Goal: Information Seeking & Learning: Get advice/opinions

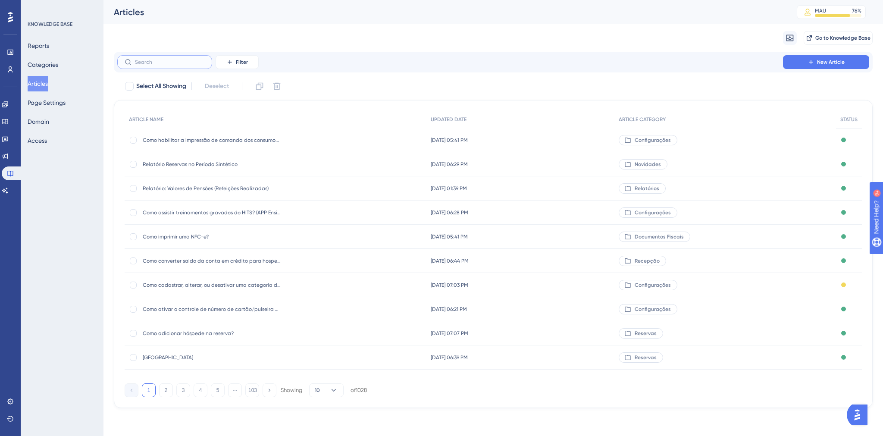
click at [171, 64] on input "text" at bounding box center [170, 62] width 70 height 6
click at [163, 390] on button "2" at bounding box center [166, 390] width 14 height 14
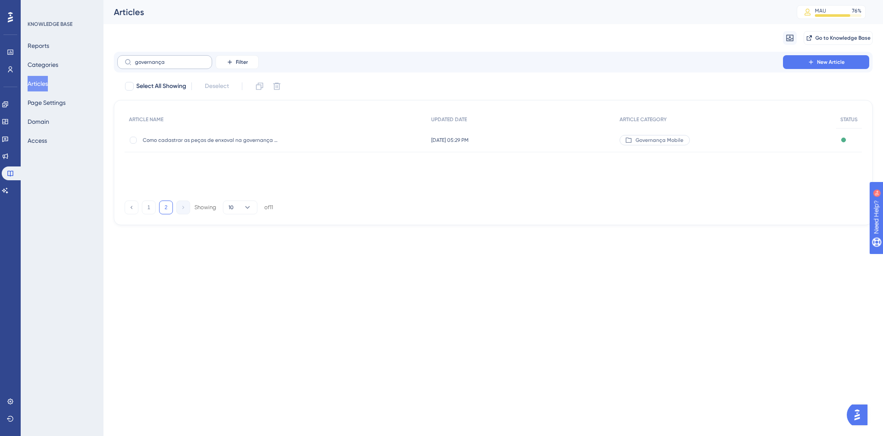
click at [173, 57] on label "governança" at bounding box center [164, 62] width 95 height 14
click at [173, 59] on input "governança" at bounding box center [170, 62] width 70 height 6
drag, startPoint x: 174, startPoint y: 60, endPoint x: 126, endPoint y: 62, distance: 47.5
click at [126, 62] on label "governança" at bounding box center [164, 62] width 95 height 14
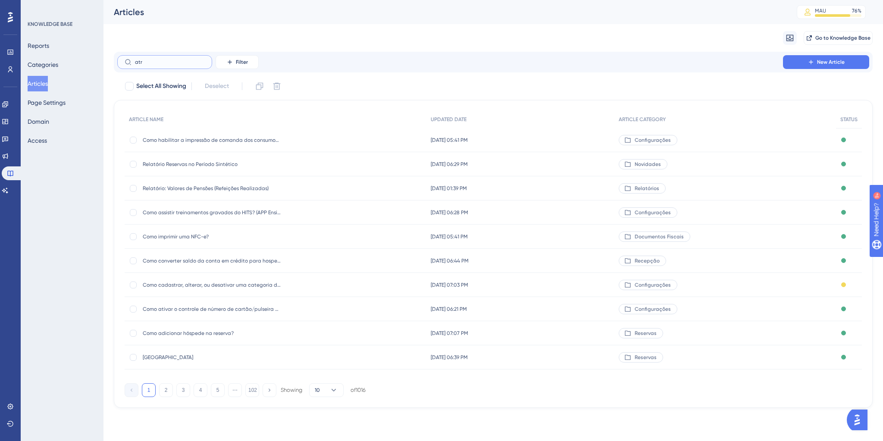
type input "atru"
checkbox input "true"
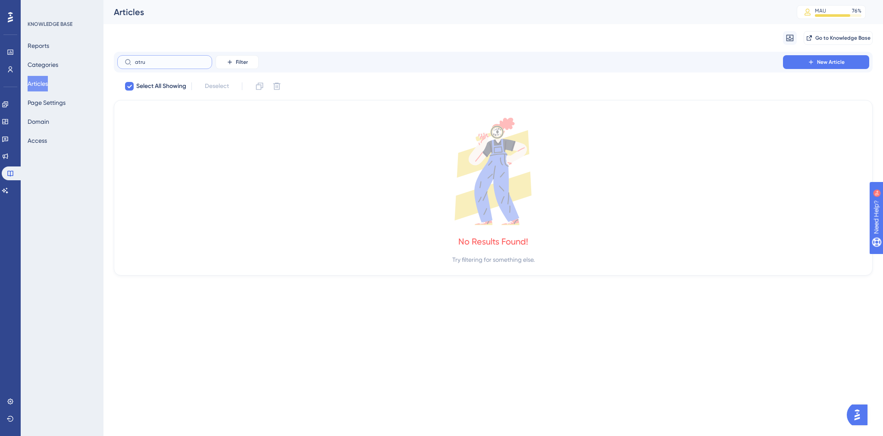
type input "atr"
checkbox input "false"
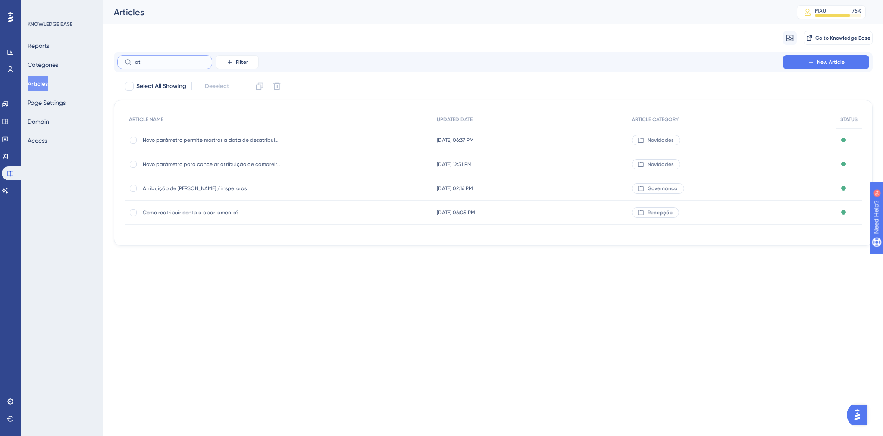
type input "a"
type input "camareira"
click at [221, 239] on span "Atribuição de [PERSON_NAME] / inspetoras" at bounding box center [212, 236] width 138 height 7
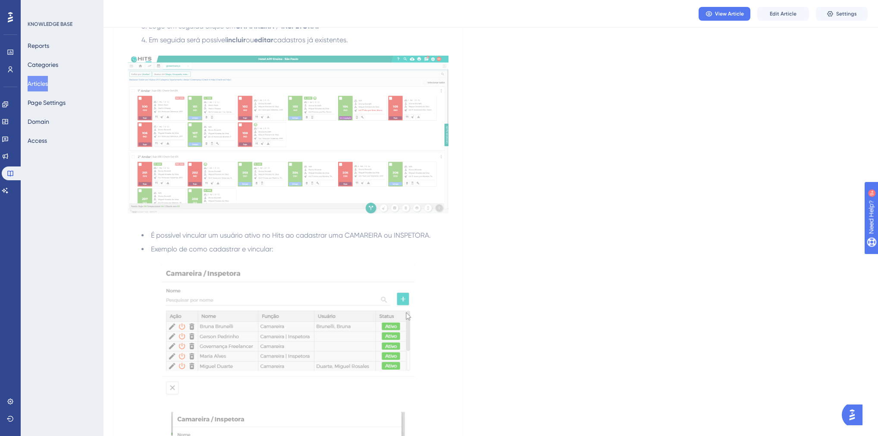
scroll to position [345, 0]
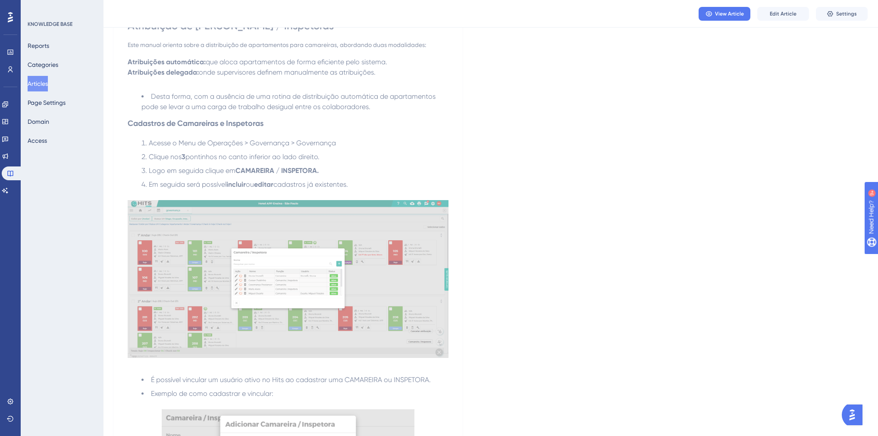
scroll to position [0, 0]
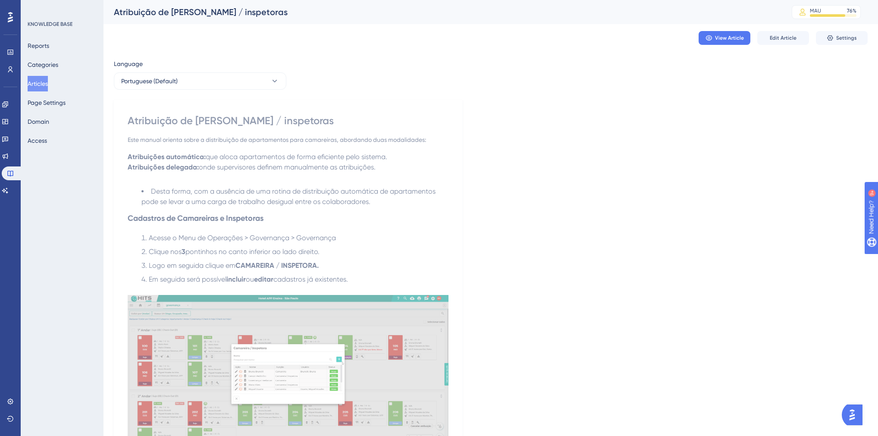
click at [46, 86] on button "Articles" at bounding box center [38, 84] width 20 height 16
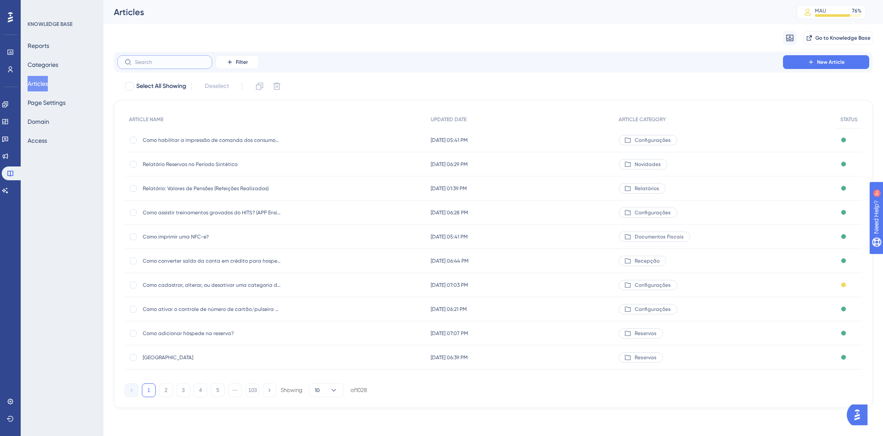
click at [151, 62] on input "text" at bounding box center [170, 62] width 70 height 6
click at [147, 63] on input "text" at bounding box center [170, 62] width 70 height 6
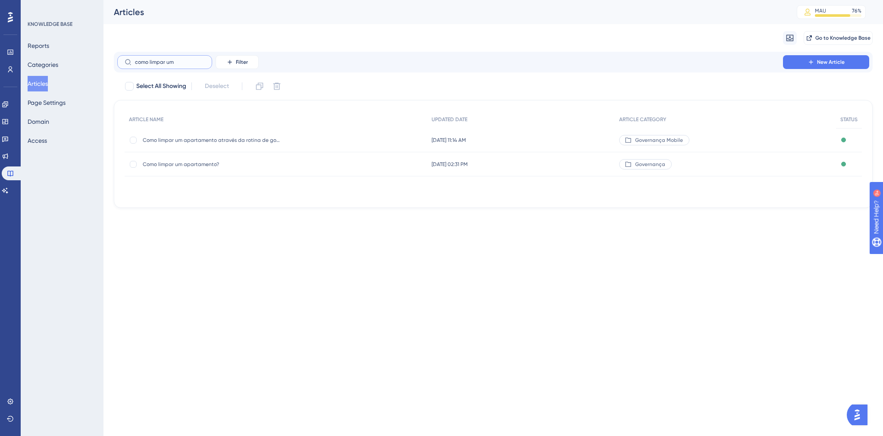
type input "como limpar um"
click at [193, 165] on span "Como limpar um apartamento?" at bounding box center [212, 164] width 138 height 7
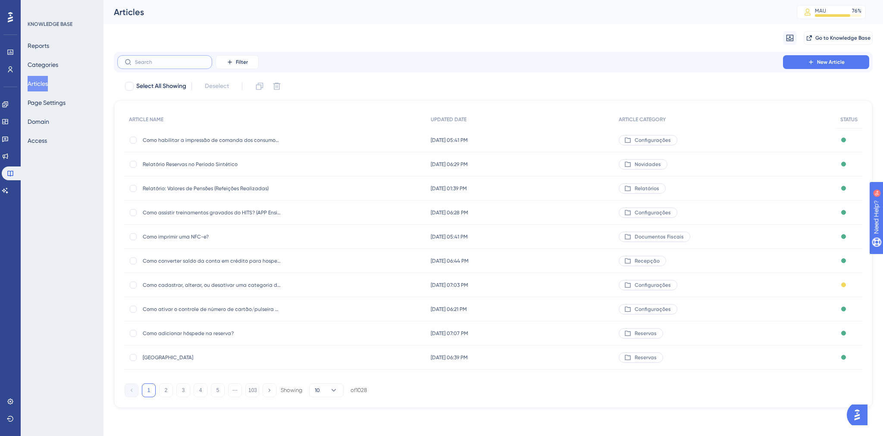
click at [165, 62] on input "text" at bounding box center [170, 62] width 70 height 6
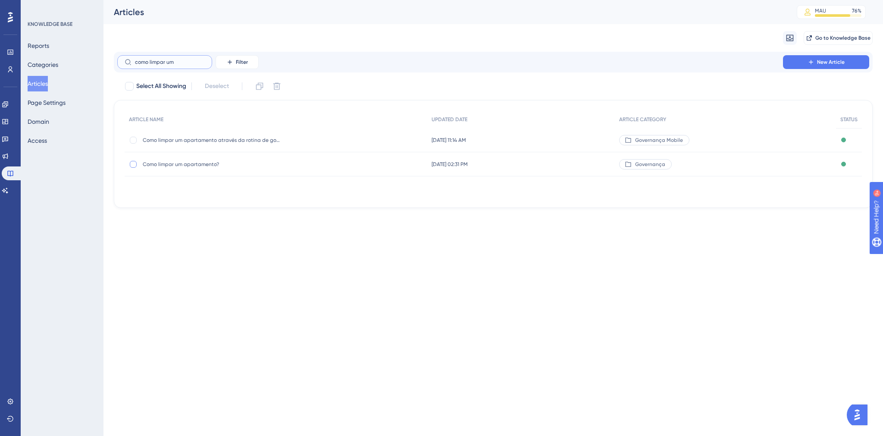
type input "como limpar um"
click at [133, 165] on div at bounding box center [133, 164] width 7 height 7
click at [259, 85] on icon at bounding box center [259, 86] width 9 height 9
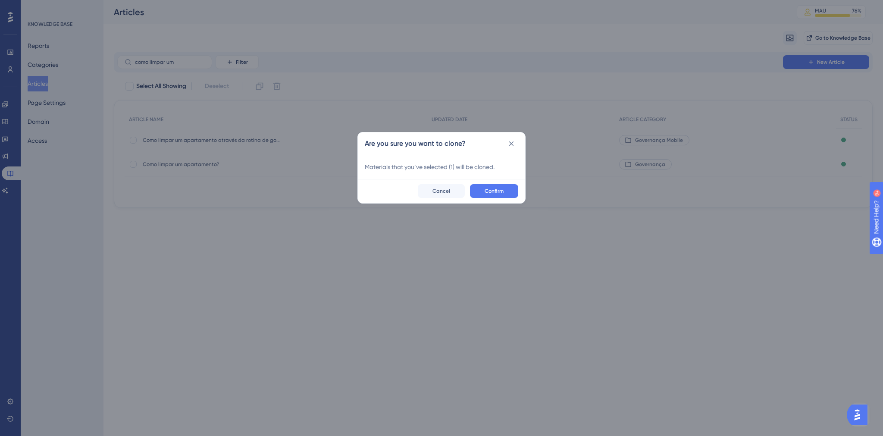
checkbox input "false"
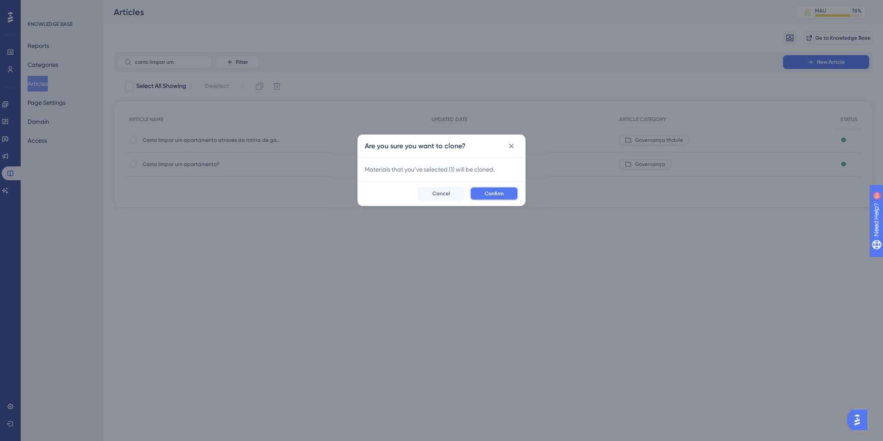
click at [493, 193] on span "Confirm" at bounding box center [494, 193] width 19 height 7
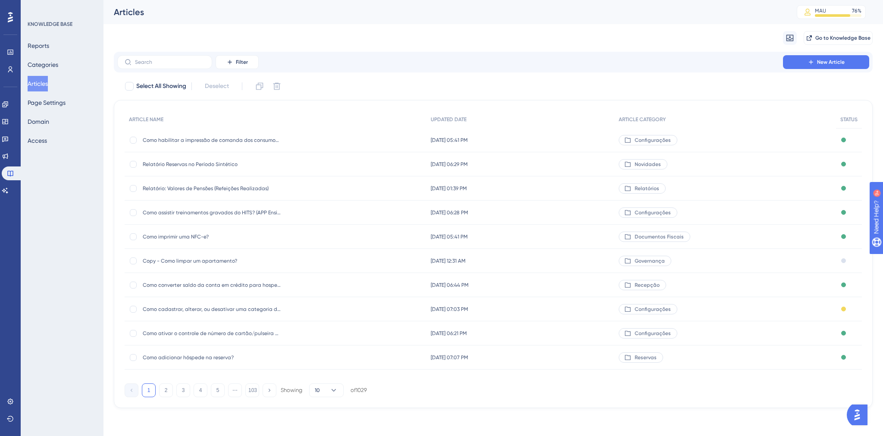
click at [117, 370] on div "ARTICLE NAME UPDATED DATE ARTICLE CATEGORY STATUS Como habilitar a impressão de…" at bounding box center [493, 254] width 759 height 308
click at [160, 66] on label at bounding box center [164, 62] width 95 height 14
click at [160, 65] on input "text" at bounding box center [170, 62] width 70 height 6
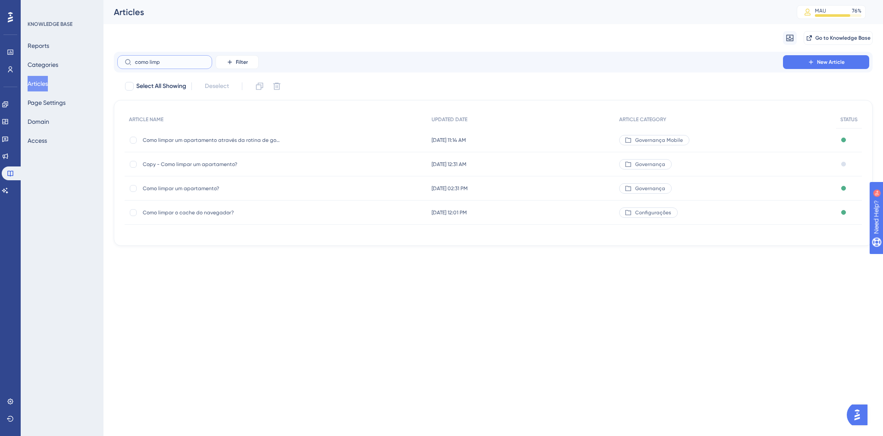
type input "como limp"
click at [210, 157] on div "Copy - Como limpar um apartamento? Copy - Como limpar um apartamento?" at bounding box center [212, 164] width 138 height 24
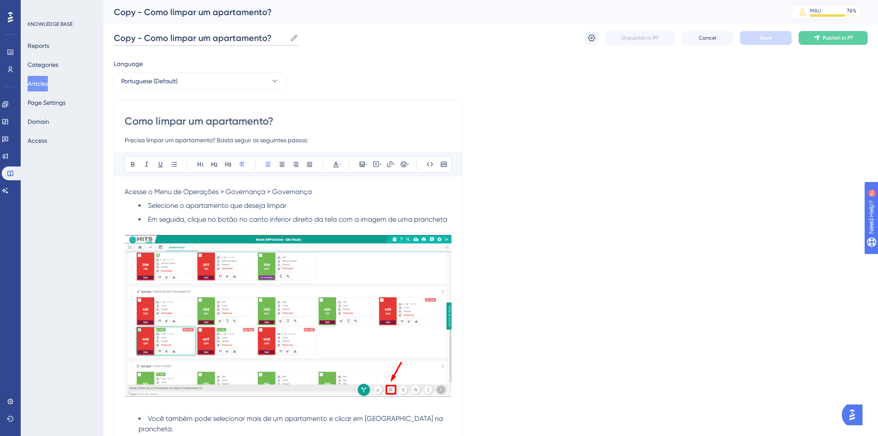
click at [148, 35] on input "Copy - Como limpar um apartamento?" at bounding box center [200, 38] width 173 height 12
click at [298, 39] on div "Copy - Como limpar um apartamento? Copy - Como limpar um apartamento? Unpublish…" at bounding box center [491, 38] width 754 height 28
click at [294, 38] on icon at bounding box center [294, 38] width 9 height 9
click at [286, 38] on input "Copy - Como limpar um apartamento?" at bounding box center [200, 38] width 173 height 12
drag, startPoint x: 144, startPoint y: 38, endPoint x: 97, endPoint y: 39, distance: 47.0
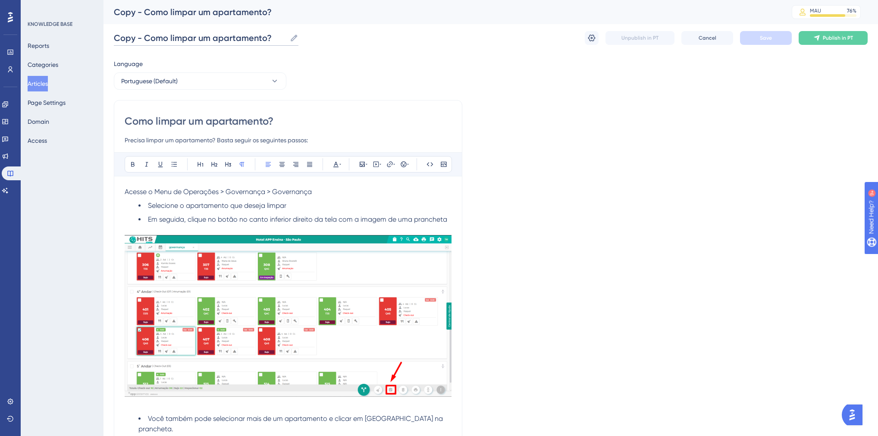
click at [104, 39] on div "Performance Users Engagement Widgets Feedback Product Updates Knowledge Base AI…" at bounding box center [491, 352] width 775 height 705
click at [140, 37] on input "Como limpar um apartamento?" at bounding box center [185, 38] width 143 height 12
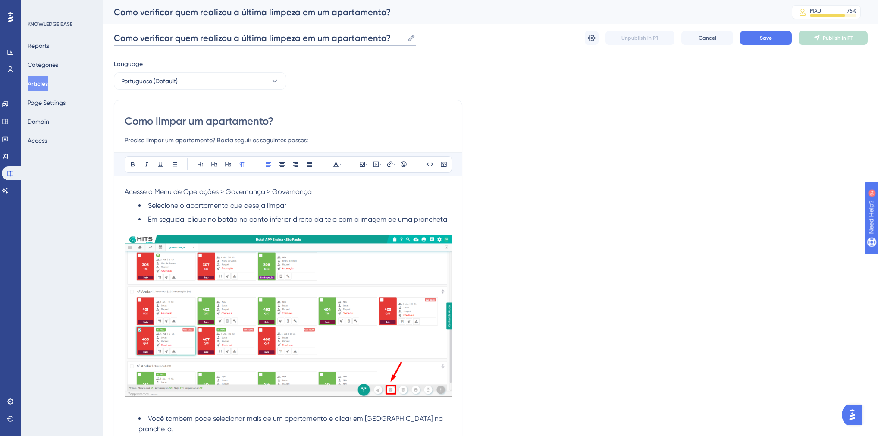
click at [219, 33] on input "Como verificar quem realizou a última limpeza em um apartamento?" at bounding box center [259, 38] width 290 height 12
type input "Como verificar quem realizou a última limpeza em um apartamento?"
click at [212, 121] on input "Como limpar um apartamento?" at bounding box center [288, 121] width 327 height 14
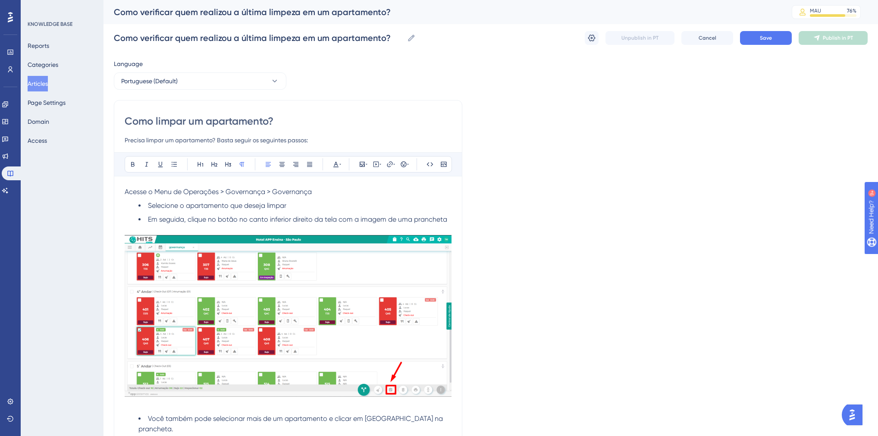
click at [212, 121] on input "Como limpar um apartamento?" at bounding box center [288, 121] width 327 height 14
paste input "verificar quem realizou a última limpeza em"
type input "Como verificar quem realizou a última limpeza em um apartamento?"
click at [126, 140] on input "Precisa limpar um apartamento? Basta seguir os seguintes passos:" at bounding box center [288, 140] width 327 height 10
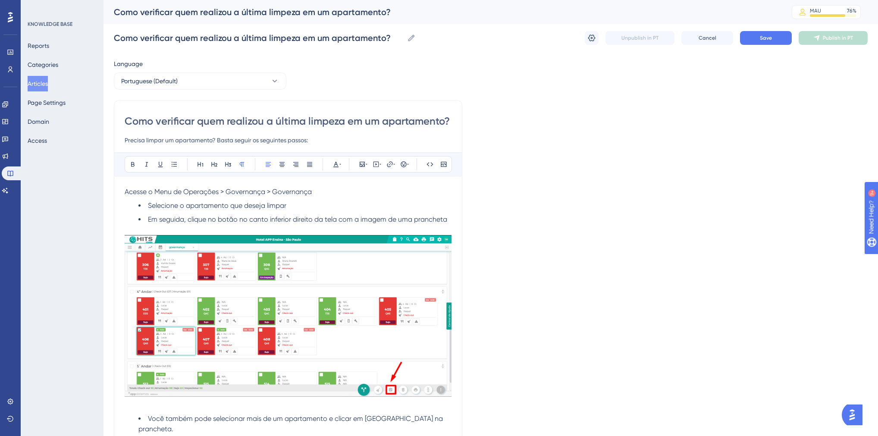
click at [146, 140] on input "Precisa limpar um apartamento? Basta seguir os seguintes passos:" at bounding box center [288, 140] width 327 height 10
type input "Precisa verificar quem realizou a limpeza do apartamento pela tela de governanç…"
click at [147, 205] on li "Selecione o apartamento que deseja limpar" at bounding box center [294, 206] width 313 height 10
drag, startPoint x: 263, startPoint y: 206, endPoint x: 405, endPoint y: 210, distance: 142.8
click at [405, 210] on li "Procure pelo apartamento desejadoSelecione o apartamento que deseja limpar" at bounding box center [294, 206] width 313 height 10
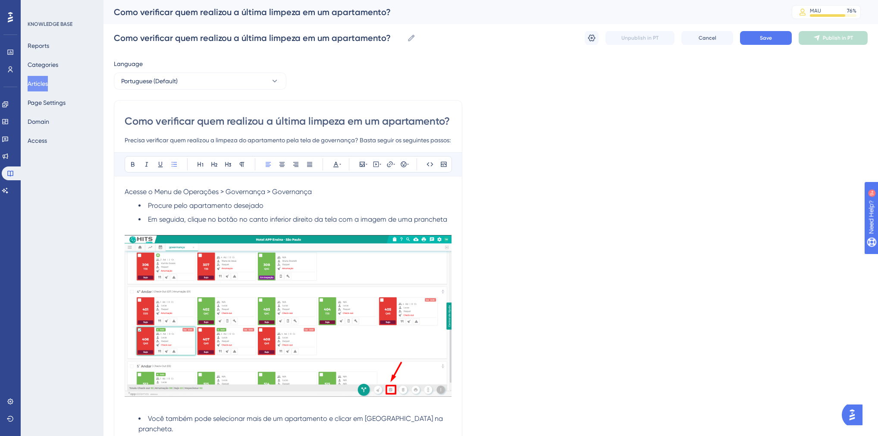
click at [147, 220] on li "Em seguida, clique no botão no canto inferior direito da tela com a imagem de u…" at bounding box center [294, 219] width 313 height 10
click at [187, 217] on span "Em seguida, clique no botão no canto inferior direito da tela com a imagem de u…" at bounding box center [297, 219] width 299 height 8
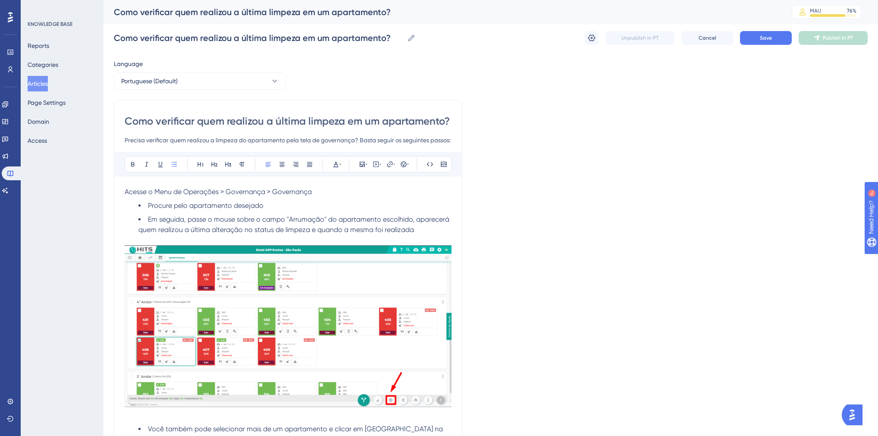
click at [326, 219] on span "Em seguida, passe o mouse sobre o campo "Arrumação" do apartamento escolhido, a…" at bounding box center [294, 224] width 313 height 19
click at [404, 166] on icon at bounding box center [403, 164] width 7 height 7
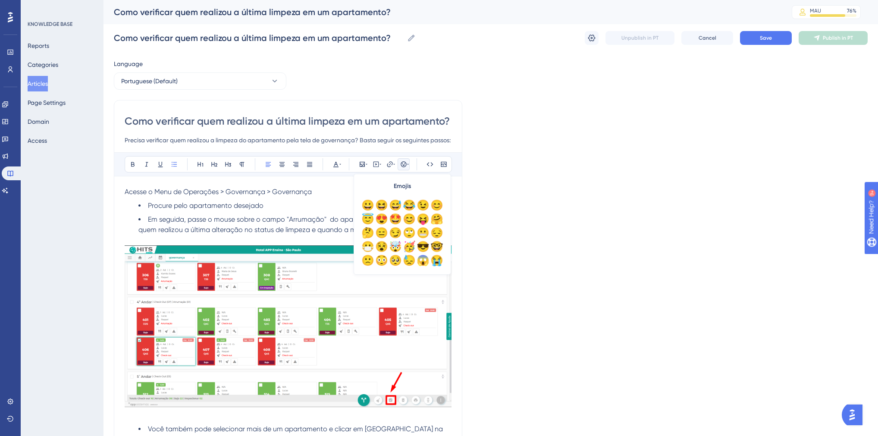
click at [487, 241] on div "Language Portuguese (Default) Como verificar quem realizou a última limpeza em …" at bounding box center [491, 380] width 754 height 643
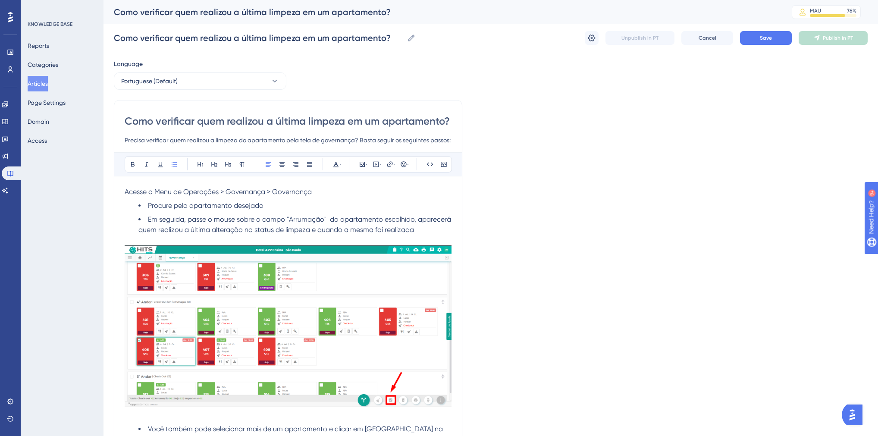
click at [330, 305] on img at bounding box center [288, 326] width 327 height 162
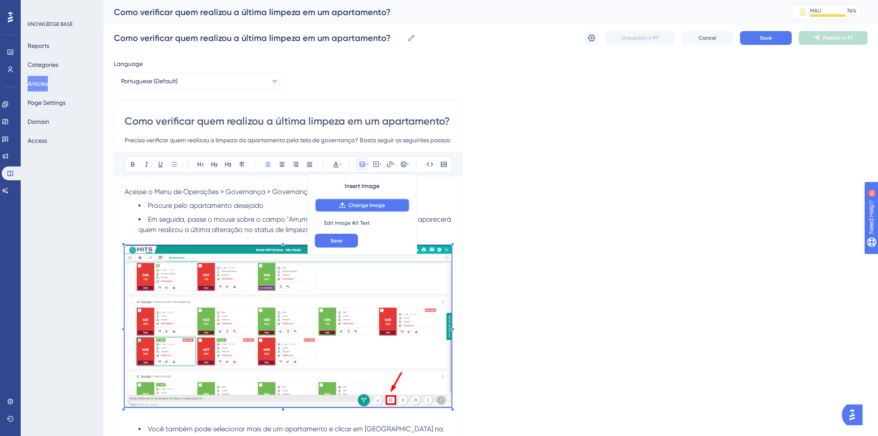
click at [361, 205] on span "Change Image" at bounding box center [367, 205] width 37 height 7
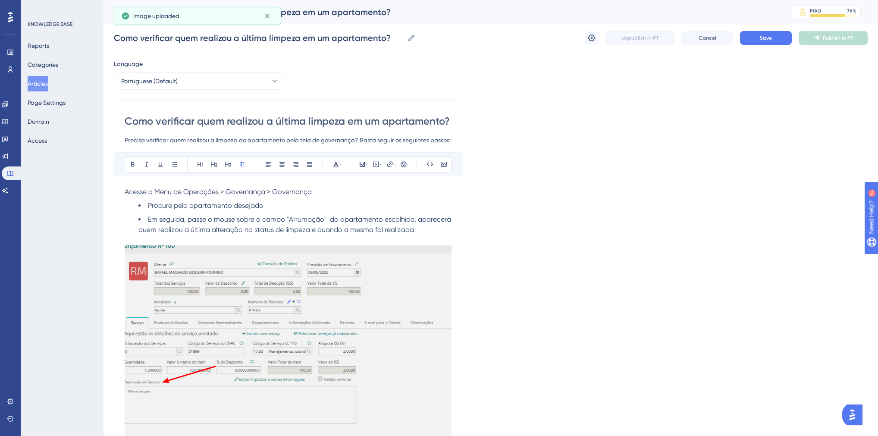
click at [256, 294] on img at bounding box center [288, 349] width 327 height 208
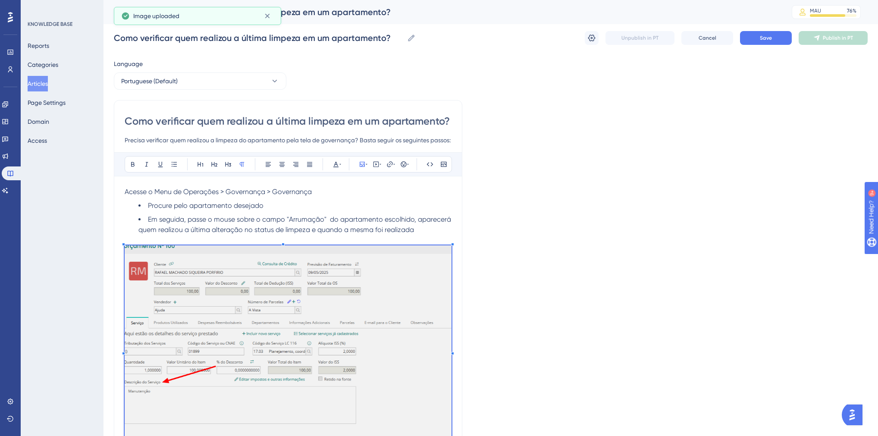
click at [498, 297] on div "Language Portuguese (Default) Como verificar quem realizou a última limpeza em …" at bounding box center [491, 403] width 754 height 689
click at [372, 295] on img at bounding box center [288, 349] width 327 height 208
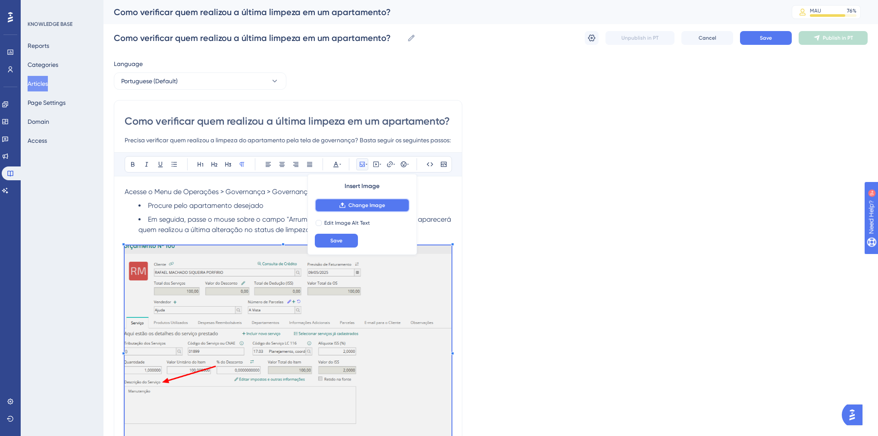
click at [370, 211] on button "Change Image" at bounding box center [362, 205] width 95 height 14
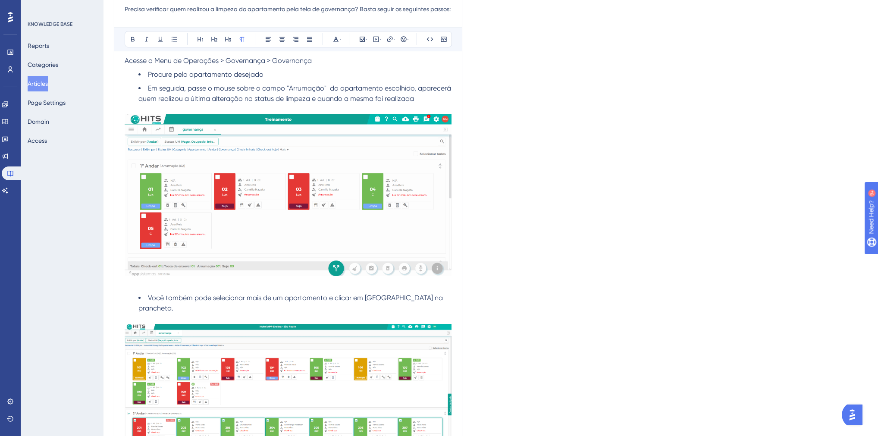
scroll to position [207, 0]
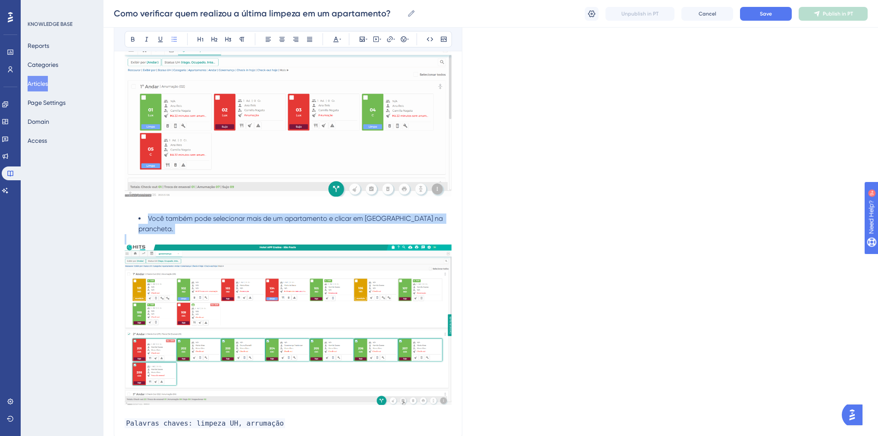
drag, startPoint x: 148, startPoint y: 220, endPoint x: 281, endPoint y: 286, distance: 147.6
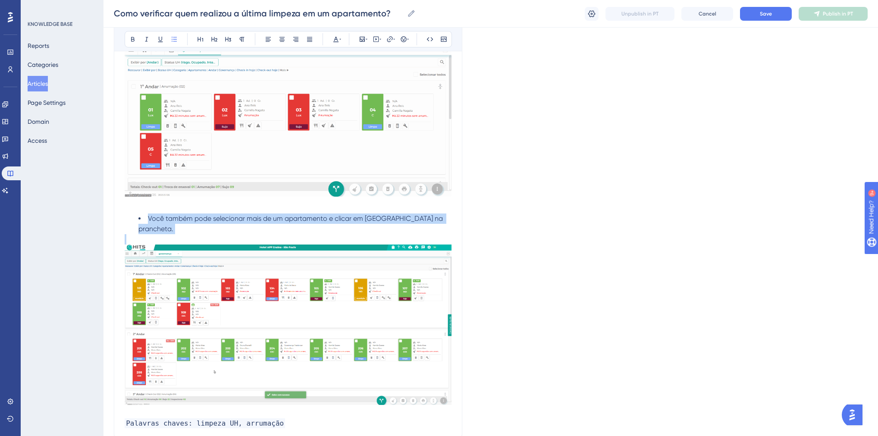
click at [281, 286] on div "Acesse o Menu de Operações > Governança > Governança Procure pelo apartamento d…" at bounding box center [288, 202] width 327 height 452
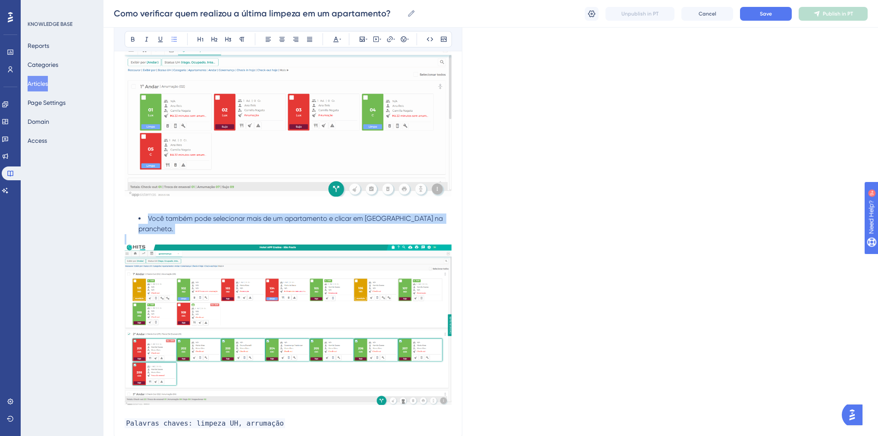
scroll to position [279, 0]
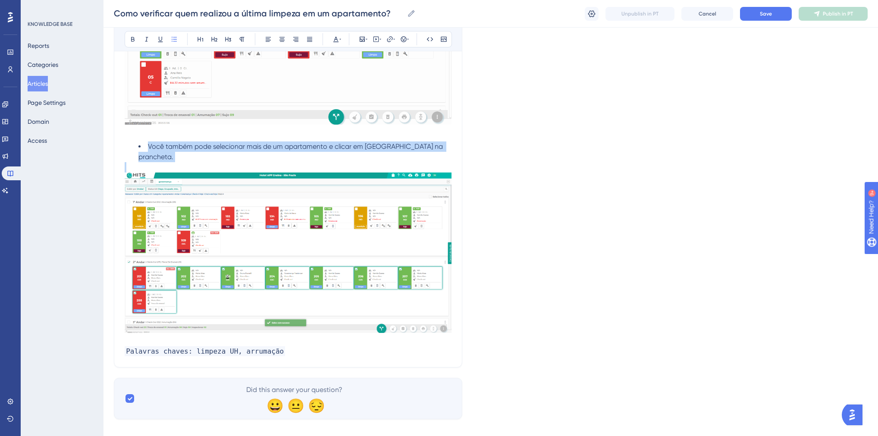
click at [267, 221] on img at bounding box center [288, 253] width 327 height 160
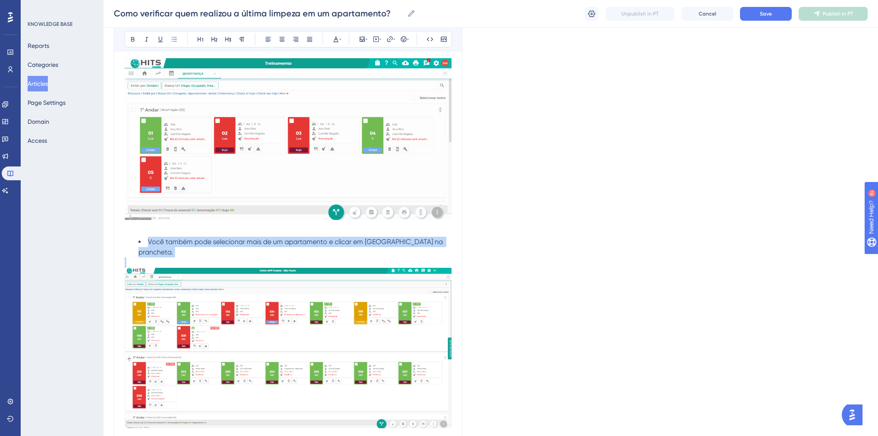
scroll to position [245, 0]
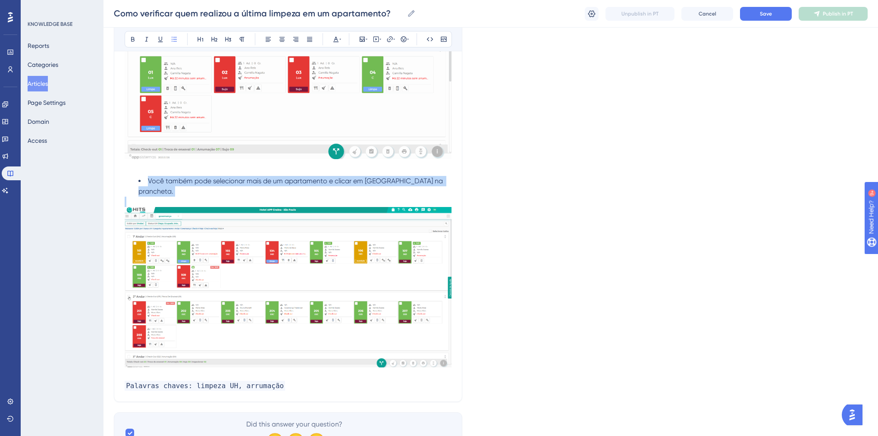
click at [194, 279] on img at bounding box center [288, 287] width 327 height 160
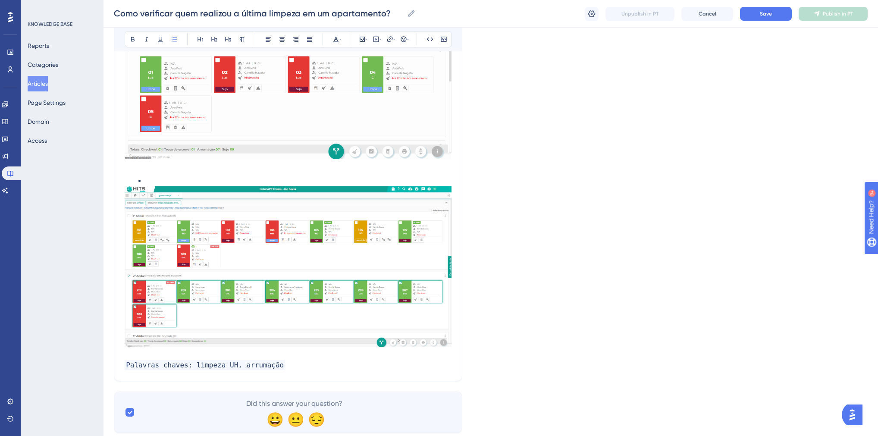
click at [194, 279] on img at bounding box center [288, 266] width 327 height 160
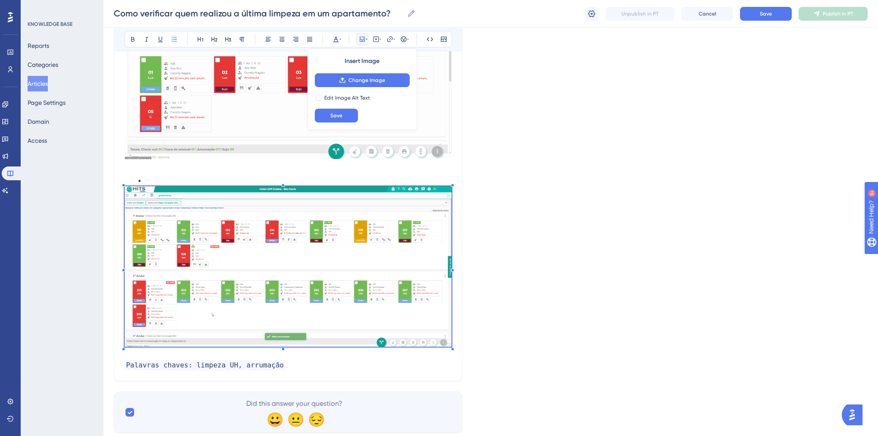
scroll to position [105, 0]
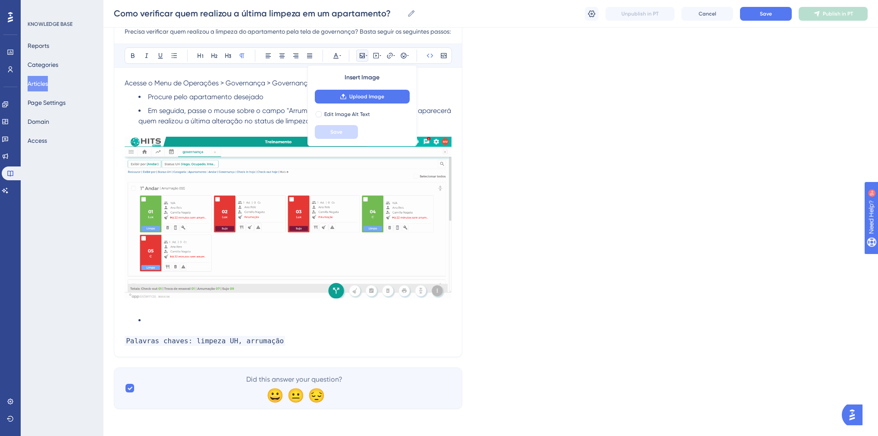
click at [171, 317] on li at bounding box center [294, 320] width 313 height 10
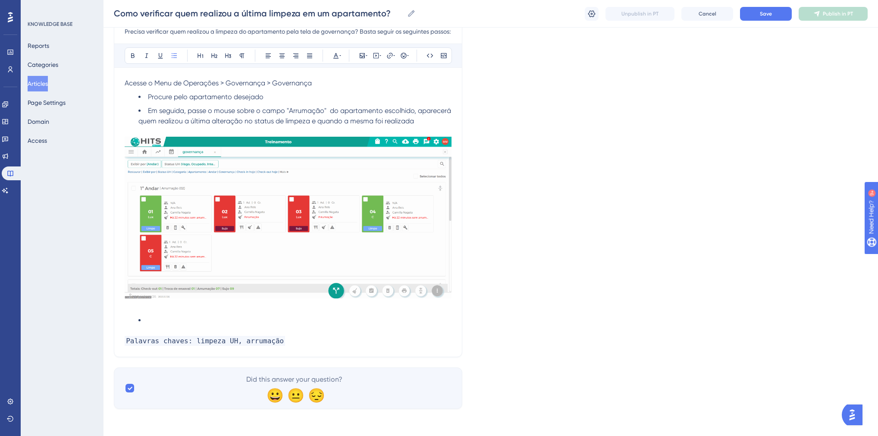
scroll to position [91, 0]
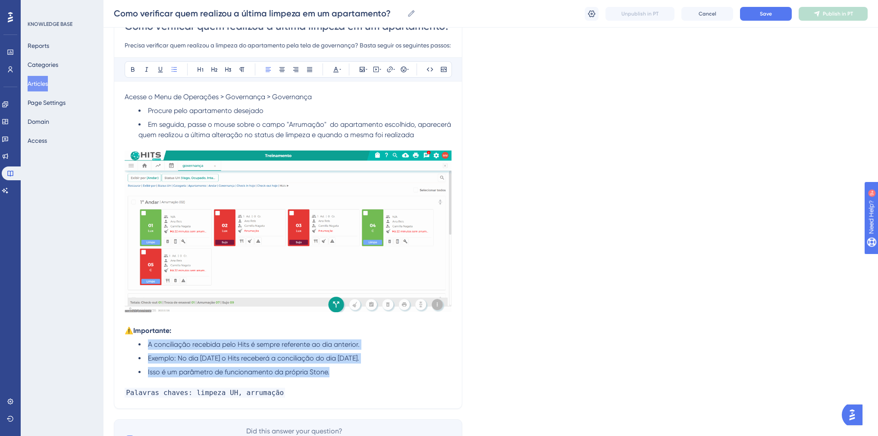
drag, startPoint x: 333, startPoint y: 373, endPoint x: 148, endPoint y: 342, distance: 187.6
click at [148, 342] on ul "A conciliação recebida pelo Hits é sempre referente ao dia anterior. Exemplo: N…" at bounding box center [288, 358] width 327 height 38
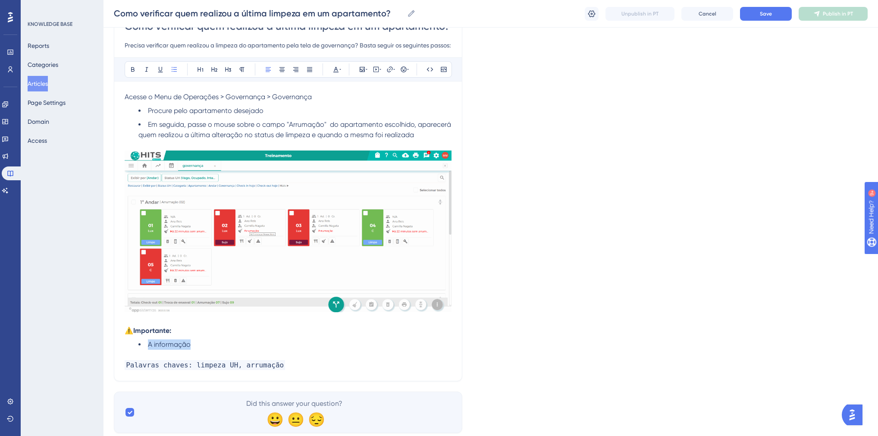
drag, startPoint x: 208, startPoint y: 342, endPoint x: 148, endPoint y: 344, distance: 60.0
click at [148, 344] on li "A informação" at bounding box center [294, 344] width 313 height 10
click at [185, 345] on li "É possível" at bounding box center [294, 344] width 313 height 10
click at [328, 344] on li "É possível verificar apenas quem realizou o último status" at bounding box center [294, 344] width 313 height 10
drag, startPoint x: 328, startPoint y: 344, endPoint x: 279, endPoint y: 347, distance: 48.4
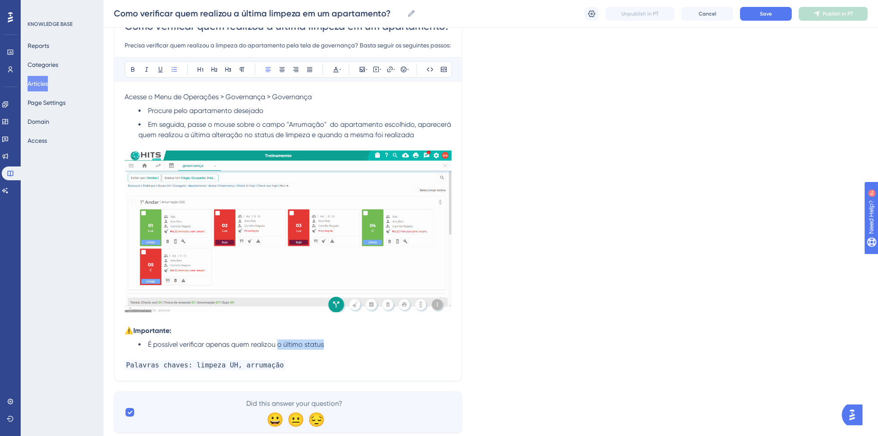
click at [279, 347] on li "É possível verificar apenas quem realizou o último status" at bounding box center [294, 344] width 313 height 10
click at [279, 347] on span "É possível verificar apenas quem realizou o último status" at bounding box center [236, 344] width 176 height 8
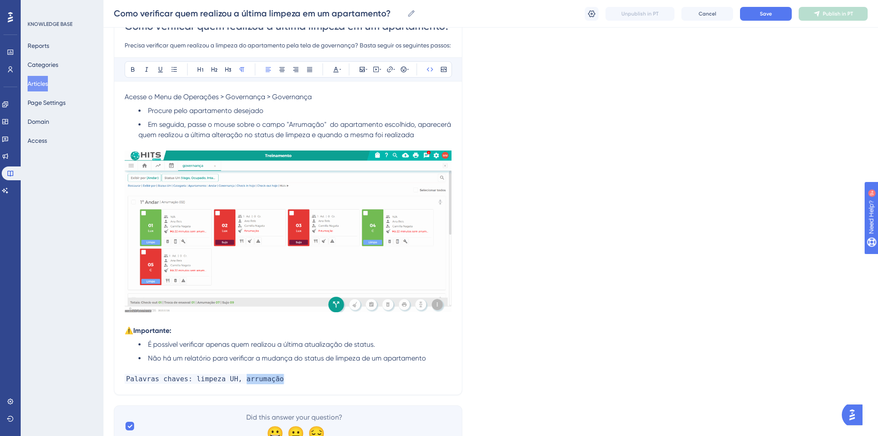
drag, startPoint x: 235, startPoint y: 379, endPoint x: 276, endPoint y: 382, distance: 41.1
click at [276, 382] on p "Palavras chaves: limpeza UH, arrumação" at bounding box center [288, 379] width 327 height 10
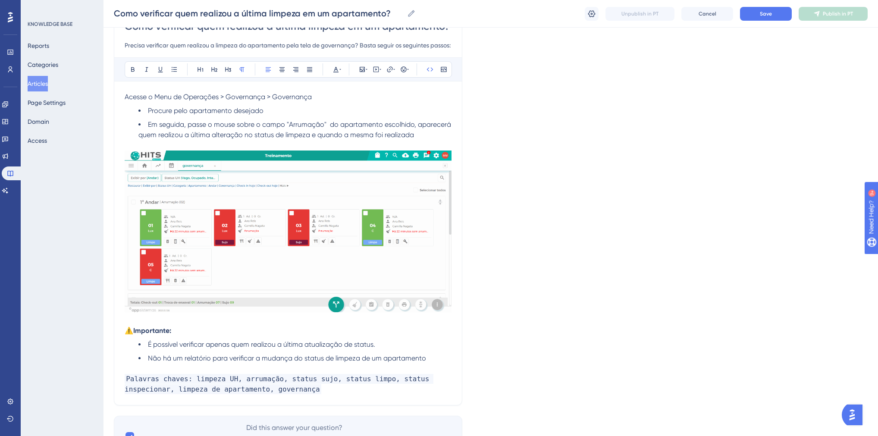
click at [527, 322] on div "Language Portuguese (Default) Como verificar quem realizou a última limpeza em …" at bounding box center [491, 210] width 754 height 493
click at [581, 13] on div "Como verificar quem realizou a última limpeza em um apartamento? Como verificar…" at bounding box center [491, 14] width 775 height 28
click at [589, 14] on icon at bounding box center [591, 13] width 7 height 7
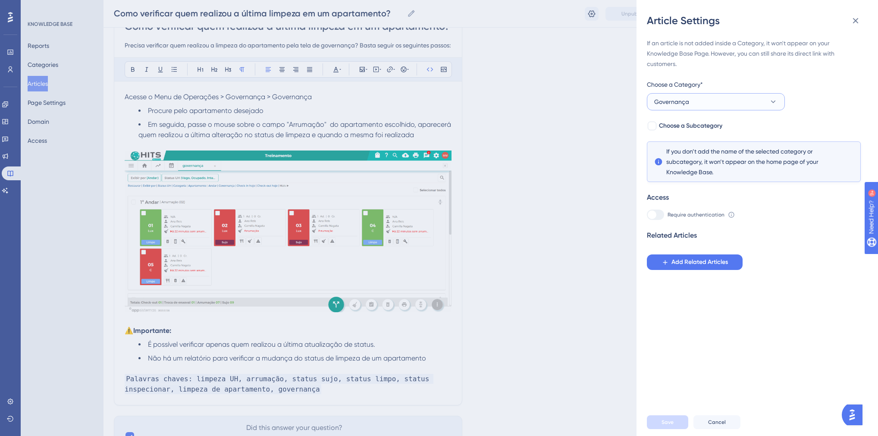
click at [710, 93] on button "Governança" at bounding box center [716, 101] width 138 height 17
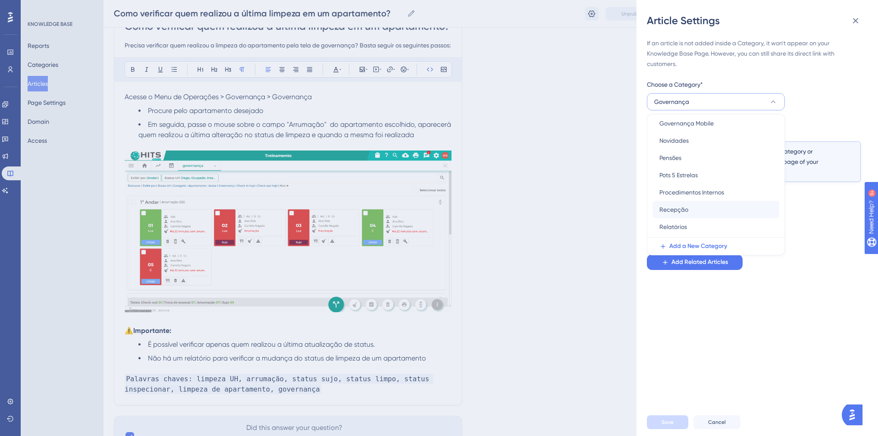
scroll to position [242, 0]
click at [681, 227] on span "Revisão" at bounding box center [670, 231] width 22 height 10
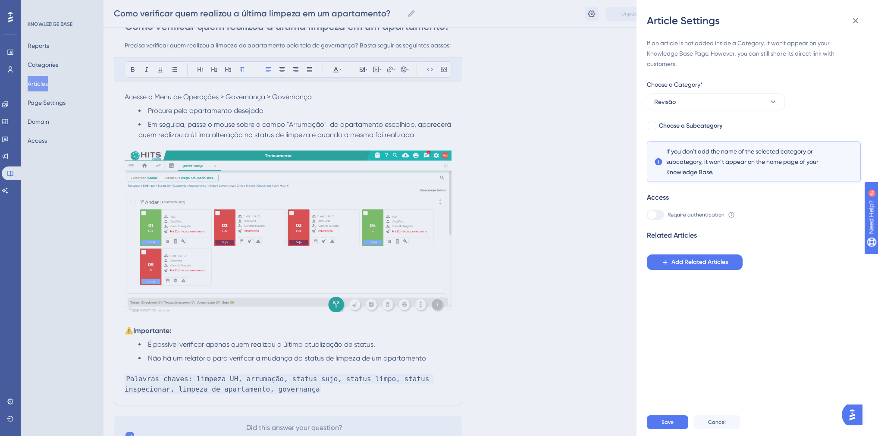
click at [670, 420] on div "Save Cancel" at bounding box center [768, 422] width 242 height 28
click at [660, 429] on button "Save" at bounding box center [667, 422] width 41 height 14
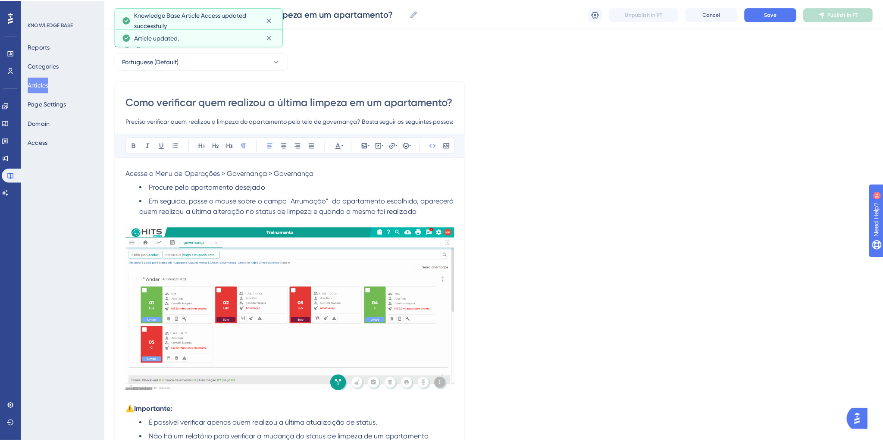
scroll to position [0, 0]
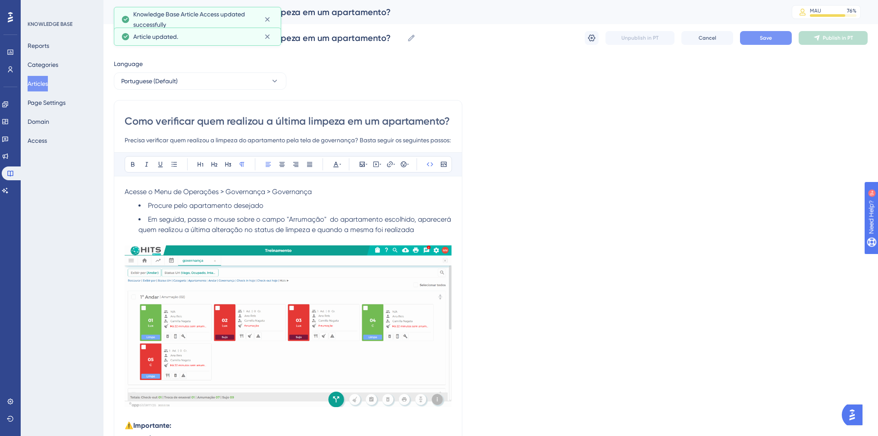
click at [747, 38] on button "Save" at bounding box center [766, 38] width 52 height 14
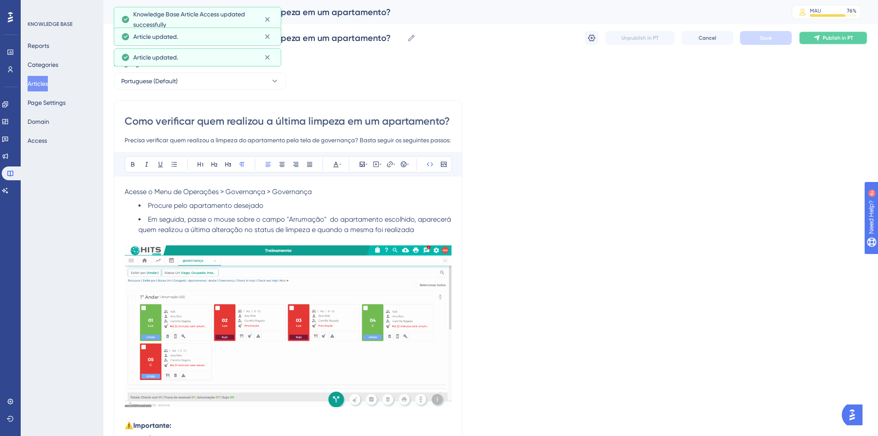
click at [814, 40] on icon at bounding box center [816, 38] width 7 height 7
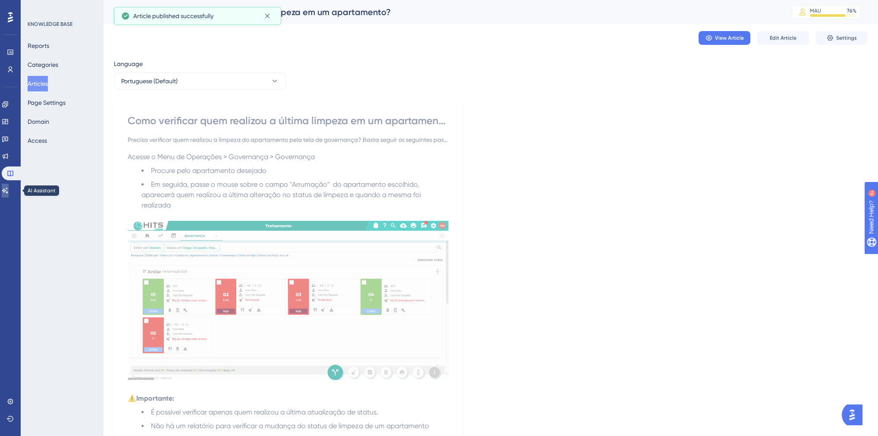
click at [9, 185] on link at bounding box center [5, 191] width 7 height 14
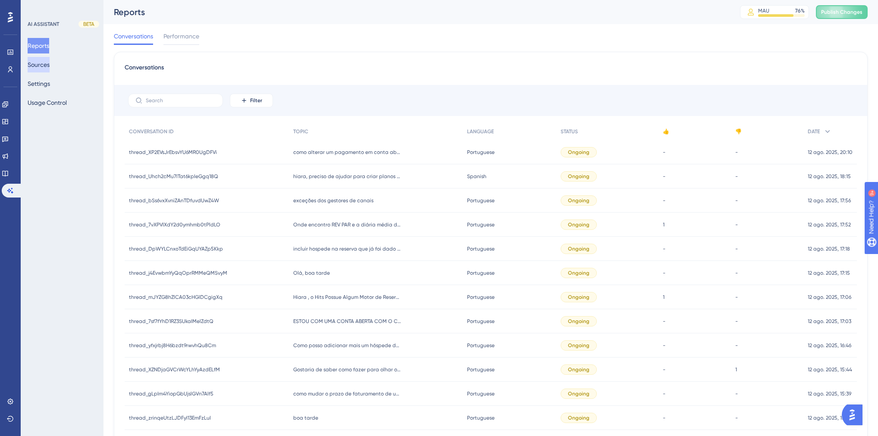
click at [50, 67] on button "Sources" at bounding box center [39, 65] width 22 height 16
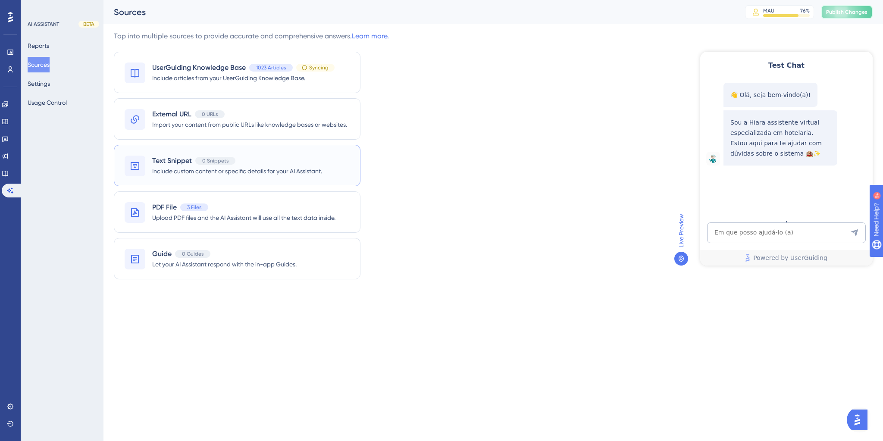
drag, startPoint x: 854, startPoint y: 15, endPoint x: 200, endPoint y: 158, distance: 669.9
click at [854, 15] on span "Publish Changes" at bounding box center [846, 12] width 41 height 7
click at [9, 173] on icon at bounding box center [5, 173] width 7 height 7
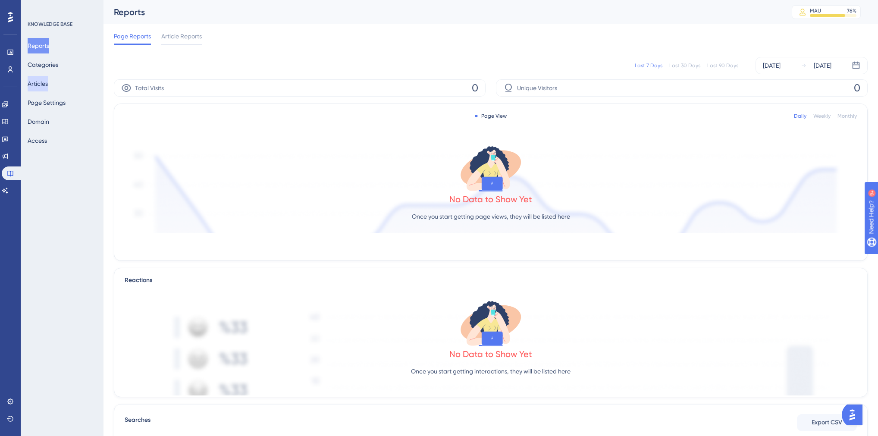
click at [44, 85] on button "Articles" at bounding box center [38, 84] width 20 height 16
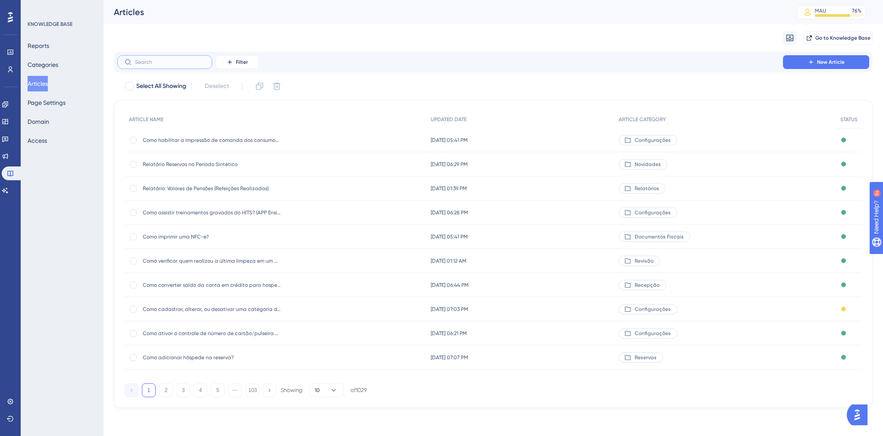
click at [148, 65] on input "text" at bounding box center [170, 62] width 70 height 6
click at [446, 120] on span "UPDATED DATE" at bounding box center [449, 119] width 36 height 7
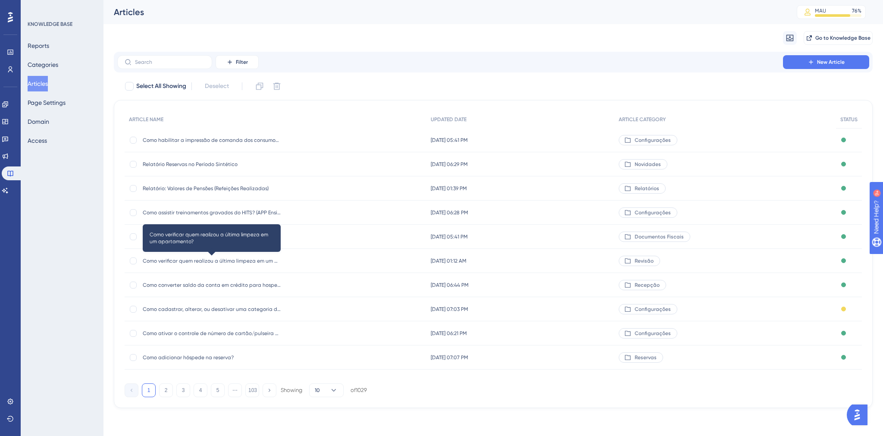
click at [230, 260] on span "Como verificar quem realizou a última limpeza em um apartamento?" at bounding box center [212, 260] width 138 height 7
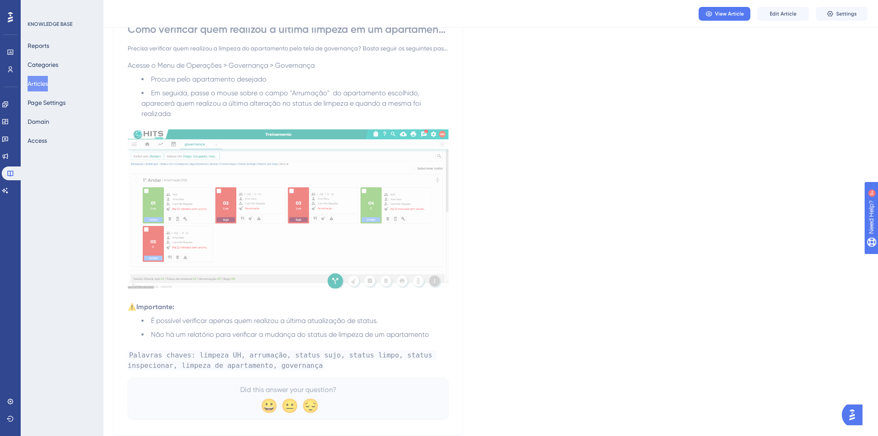
scroll to position [114, 0]
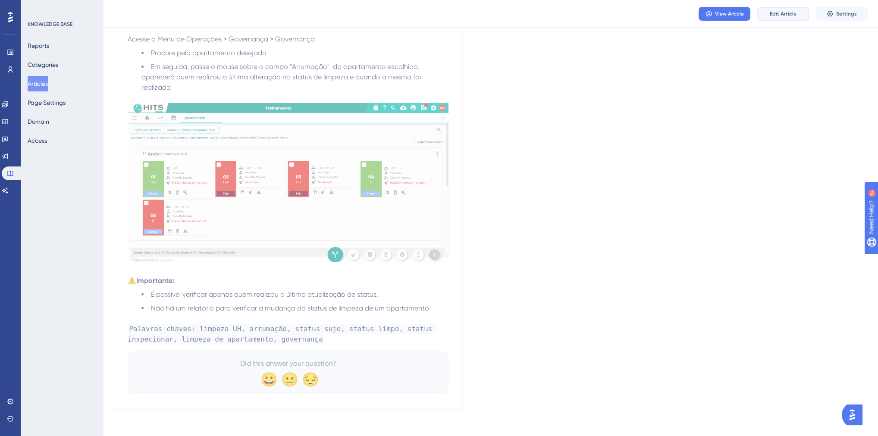
click at [775, 13] on span "Edit Article" at bounding box center [783, 13] width 27 height 7
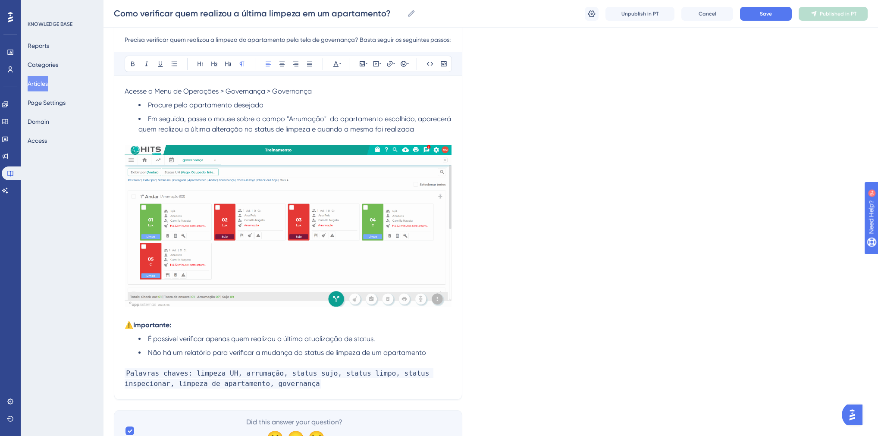
scroll to position [140, 0]
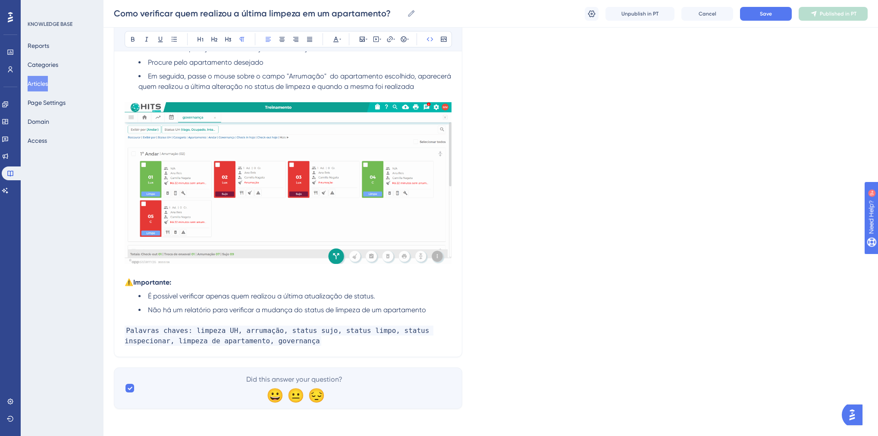
click at [314, 343] on p "Palavras chaves: limpeza UH, arrumação, status sujo, status limpo, status inspe…" at bounding box center [288, 336] width 327 height 21
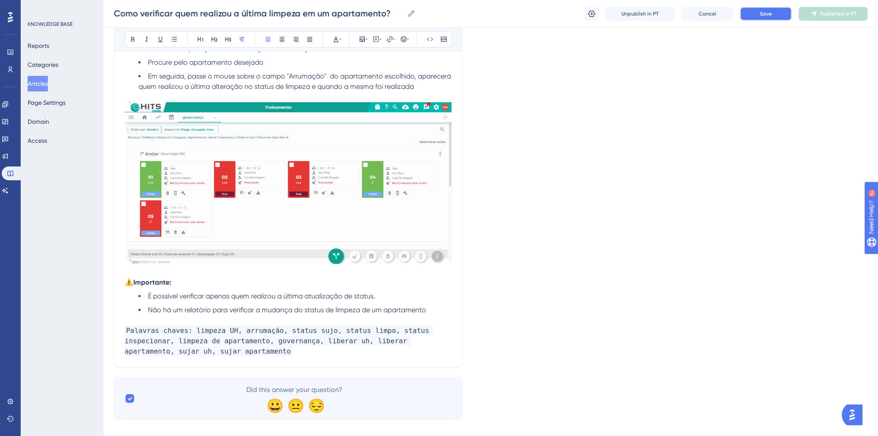
click at [778, 16] on button "Save" at bounding box center [766, 14] width 52 height 14
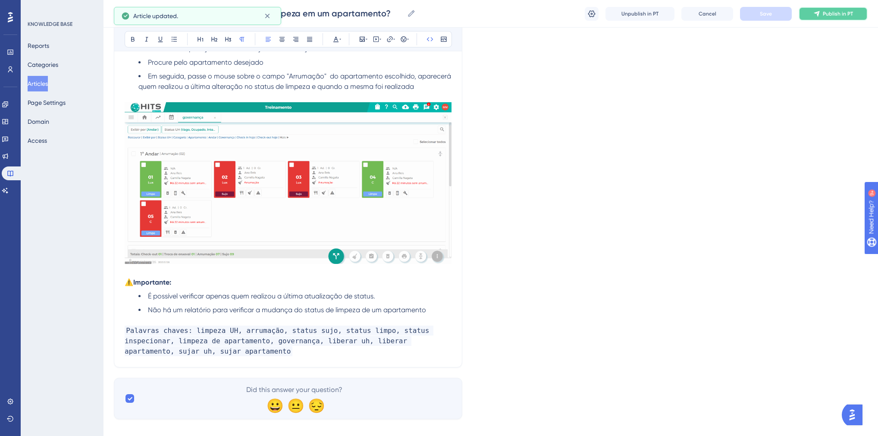
click at [837, 9] on button "Publish in PT" at bounding box center [833, 14] width 69 height 14
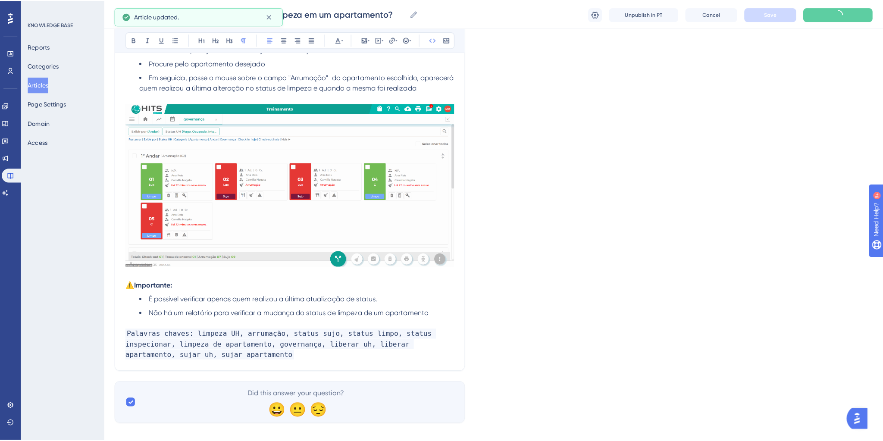
scroll to position [0, 0]
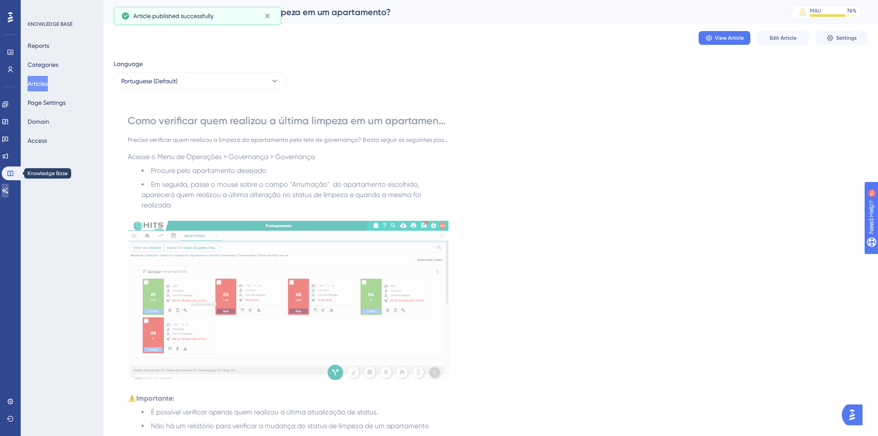
click at [9, 187] on icon at bounding box center [5, 190] width 7 height 7
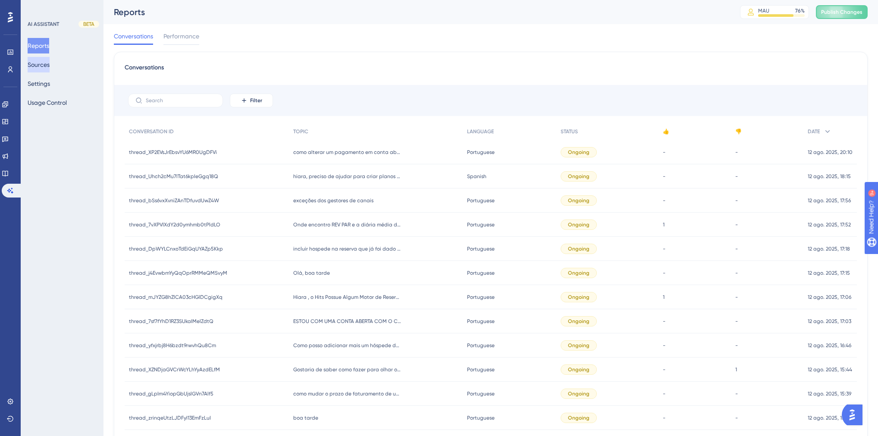
click at [41, 64] on button "Sources" at bounding box center [39, 65] width 22 height 16
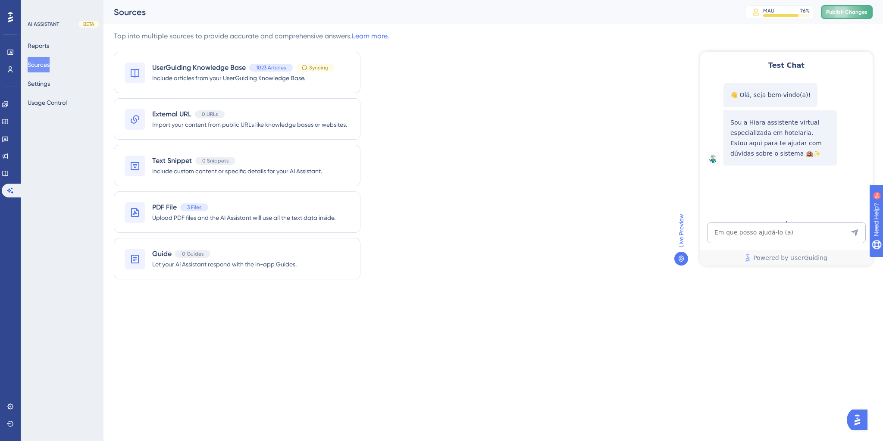
click at [845, 9] on span "Publish Changes" at bounding box center [846, 12] width 41 height 7
click at [742, 232] on textarea "AI Assistant Text Input" at bounding box center [786, 233] width 159 height 21
paste textarea "preciso saber se tem como saber qual usuario liberou uma uh de uns dias atras?"
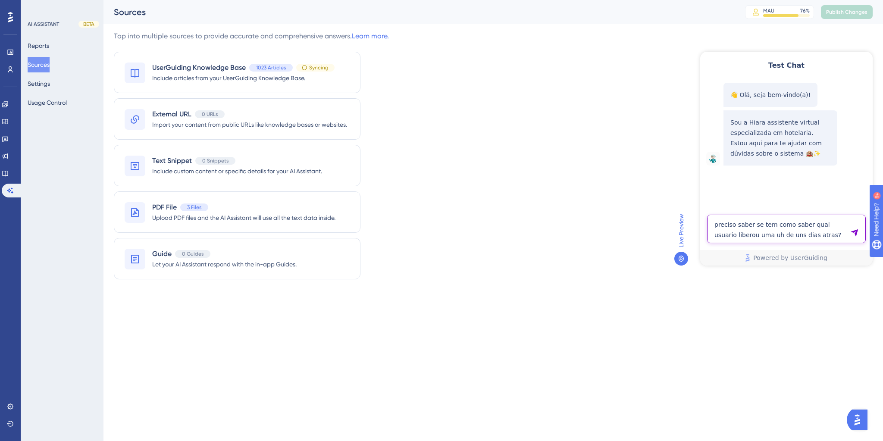
type textarea "preciso saber se tem como saber qual usuario liberou uma uh de uns dias atras?"
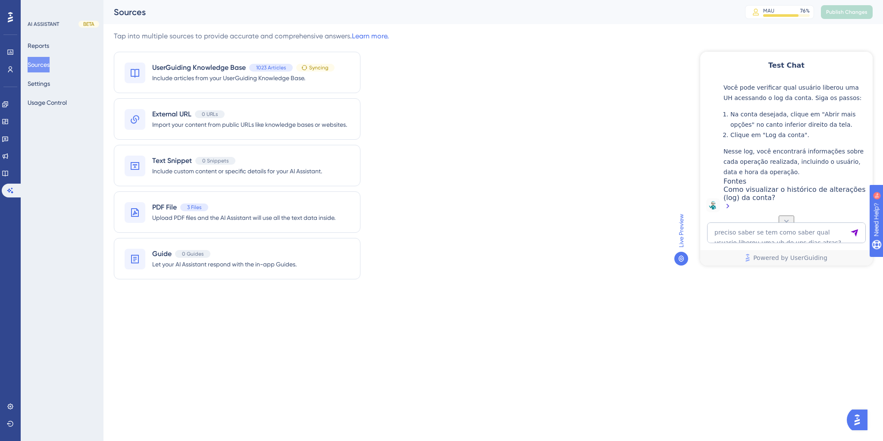
scroll to position [194, 0]
drag, startPoint x: 781, startPoint y: 191, endPoint x: 802, endPoint y: 207, distance: 26.5
click at [803, 207] on div "Você pode verificar qual usuário liberou uma UH acessando o log da conta. Siga …" at bounding box center [796, 147] width 145 height 130
click at [790, 192] on div "Como visualizar o histórico de alterações (log) da conta?" at bounding box center [796, 198] width 145 height 27
click at [740, 225] on textarea "preciso saber se tem como saber qual usuario liberou uma uh de uns dias atras?" at bounding box center [786, 233] width 159 height 21
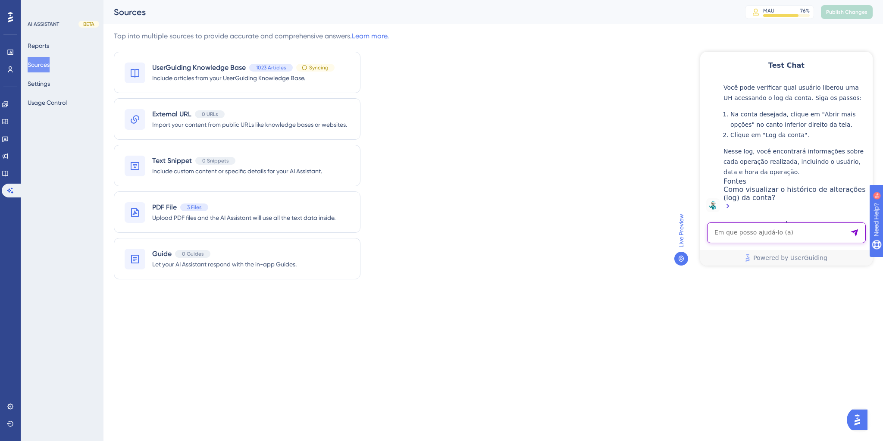
paste textarea "eu preciso saber quem loberou a uh de vago sulo para vago limpo"
type textarea "eu preciso saber quem loberou a uh de vago sulo para vago limpo"
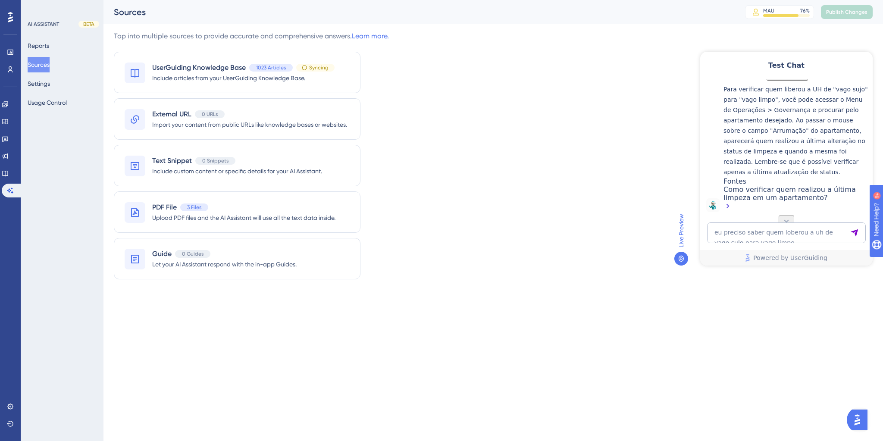
scroll to position [423, 0]
click at [6, 173] on link at bounding box center [5, 173] width 7 height 14
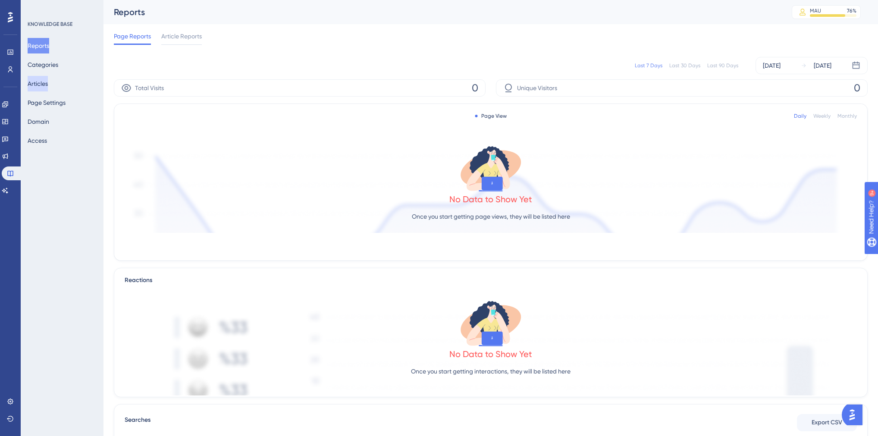
click at [46, 82] on button "Articles" at bounding box center [38, 84] width 20 height 16
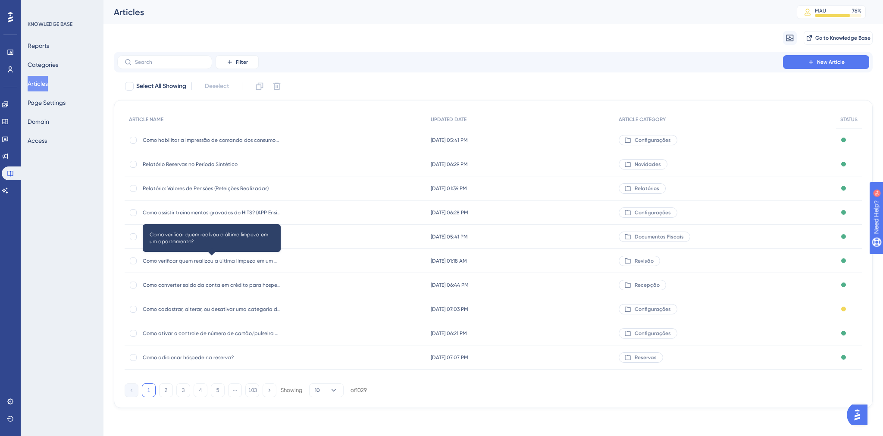
click at [179, 260] on span "Como verificar quem realizou a última limpeza em um apartamento?" at bounding box center [212, 260] width 138 height 7
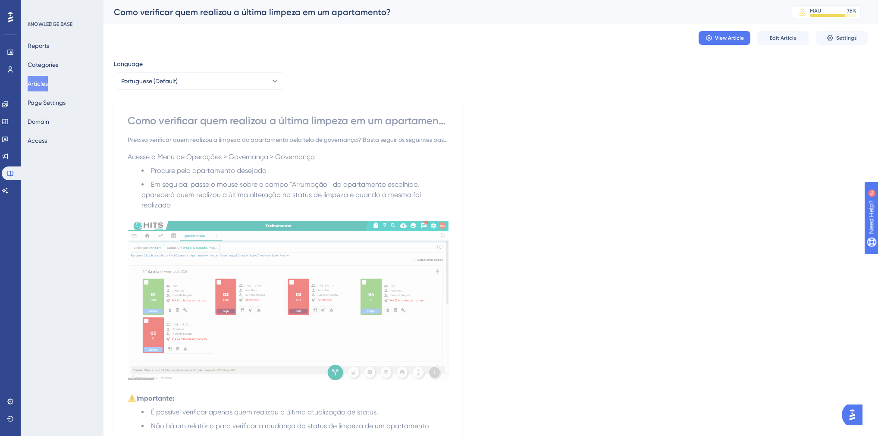
click at [291, 125] on div "Como verificar quem realizou a última limpeza em um apartamento?" at bounding box center [288, 121] width 321 height 14
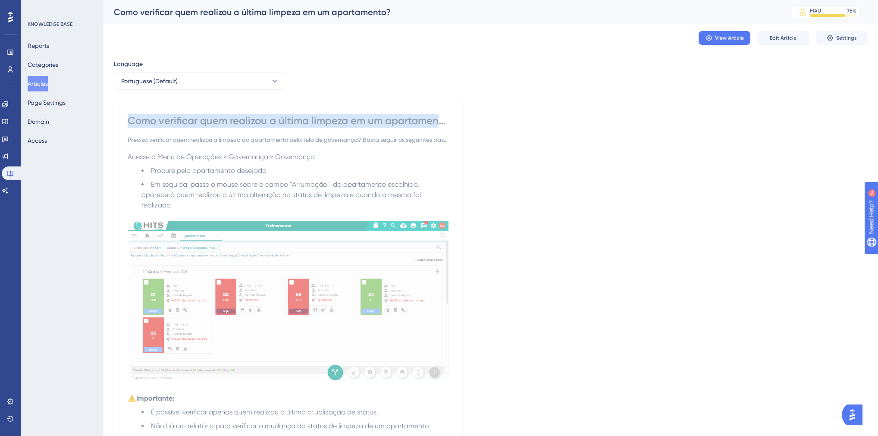
click at [291, 125] on div "Como verificar quem realizou a última limpeza em um apartamento?" at bounding box center [288, 121] width 321 height 14
copy div "Como verificar quem realizou a última limpeza em um apartamento?"
click at [9, 185] on link at bounding box center [5, 191] width 7 height 14
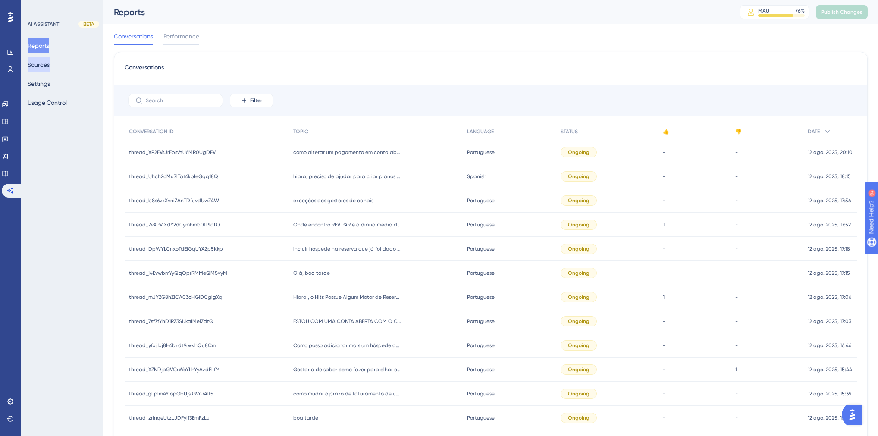
click at [47, 64] on button "Sources" at bounding box center [39, 65] width 22 height 16
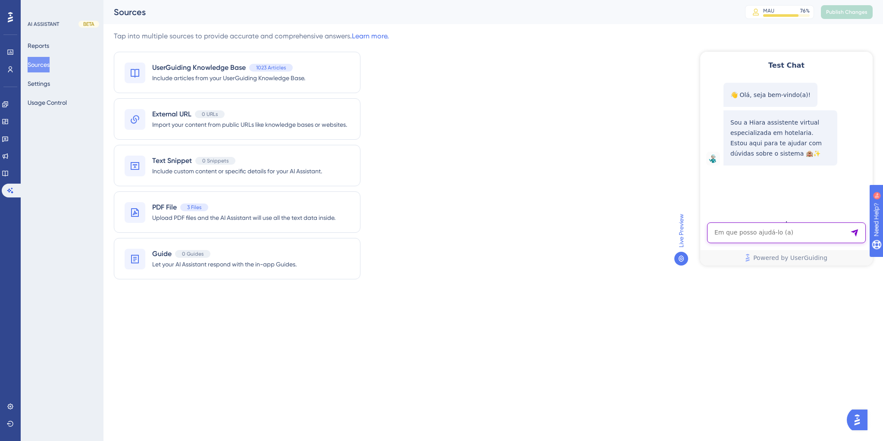
click at [823, 240] on textarea "AI Assistant Text Input" at bounding box center [786, 233] width 159 height 21
paste textarea "Existe um Log de Operações da Governança?"
type textarea "Existe um Log de Operações da Governança?"
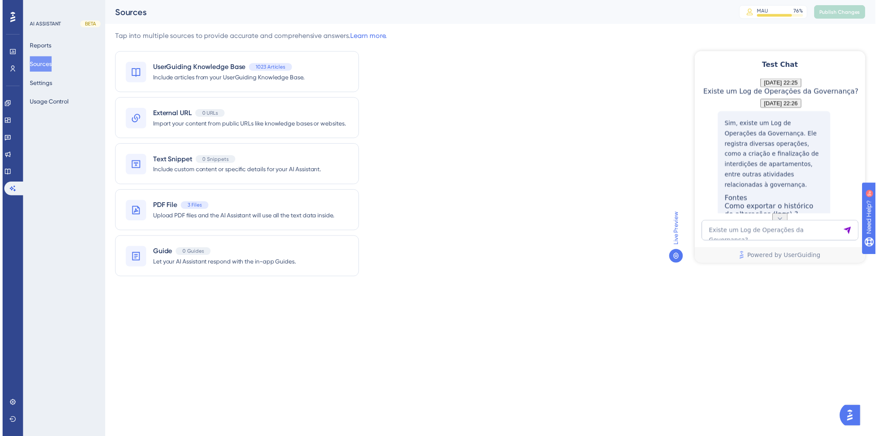
scroll to position [161, 0]
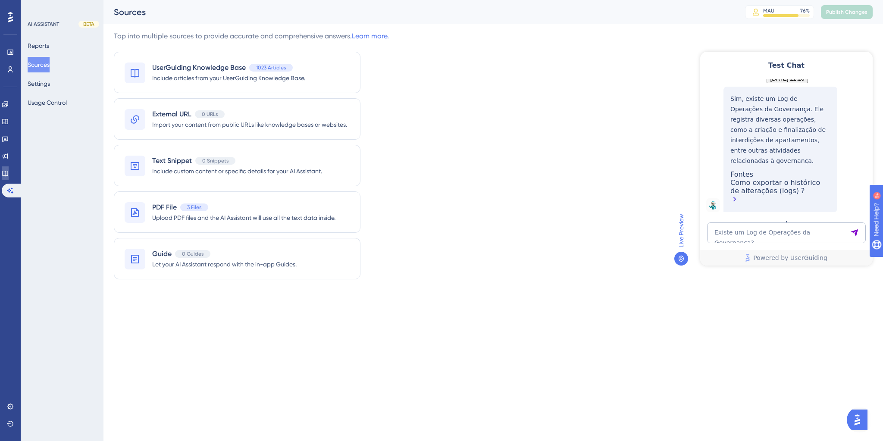
click at [9, 176] on icon at bounding box center [5, 173] width 7 height 7
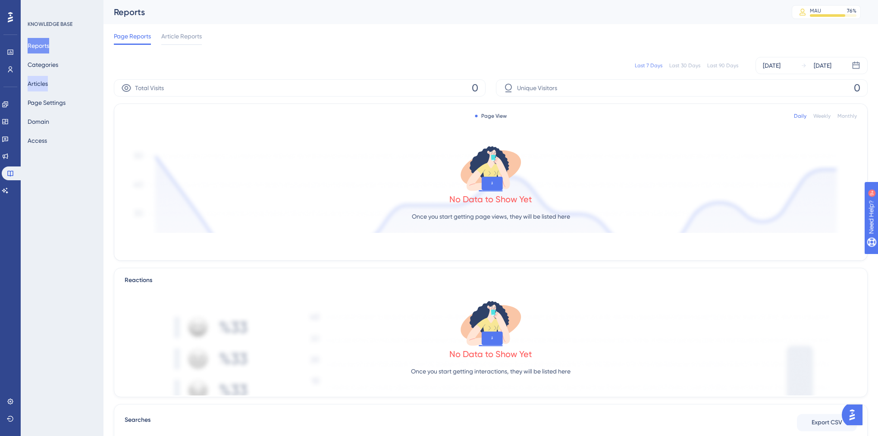
click at [48, 84] on button "Articles" at bounding box center [38, 84] width 20 height 16
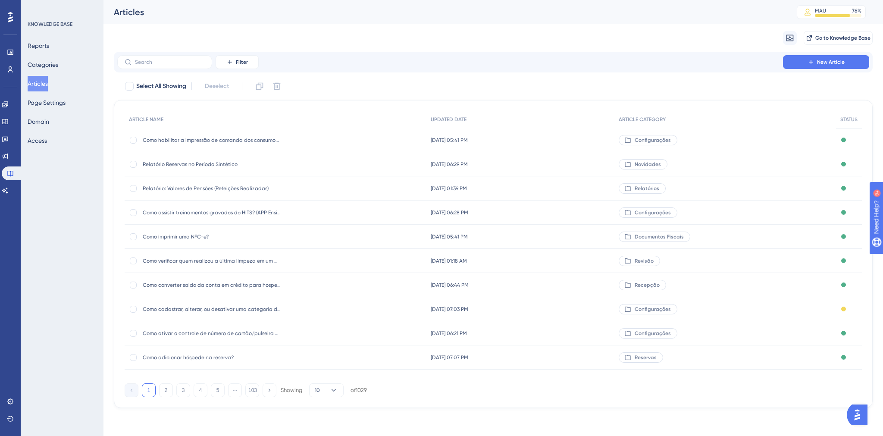
click at [447, 262] on span "[DATE] 01:18 AM" at bounding box center [449, 260] width 36 height 7
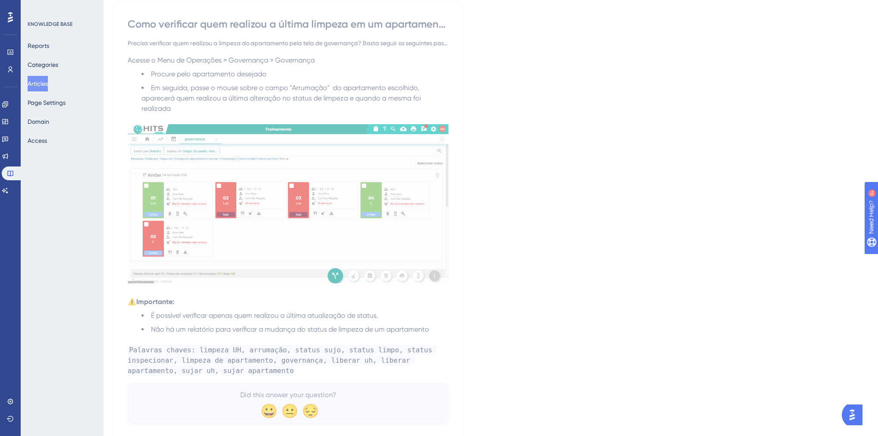
scroll to position [125, 0]
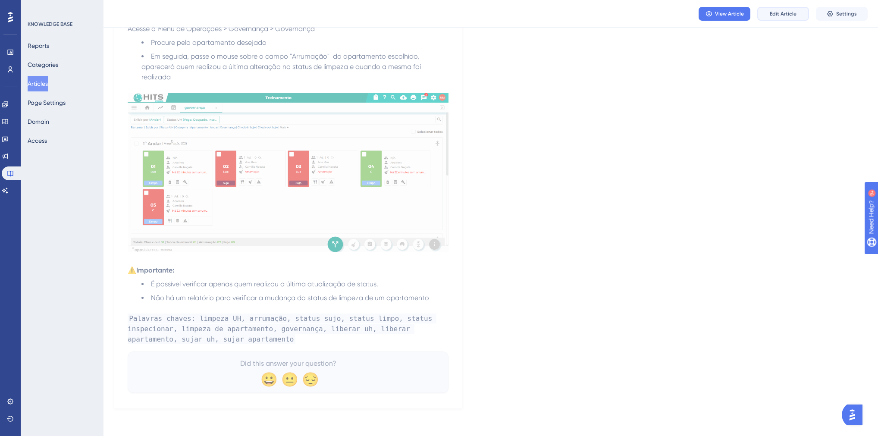
click at [773, 13] on span "Edit Article" at bounding box center [783, 13] width 27 height 7
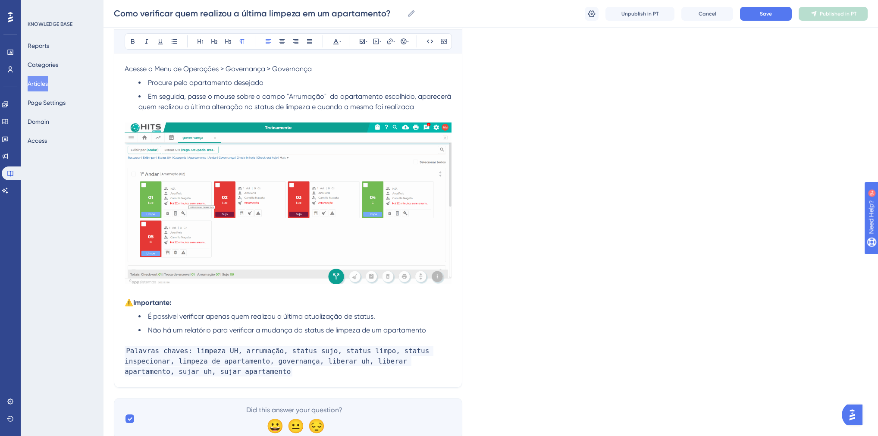
scroll to position [150, 0]
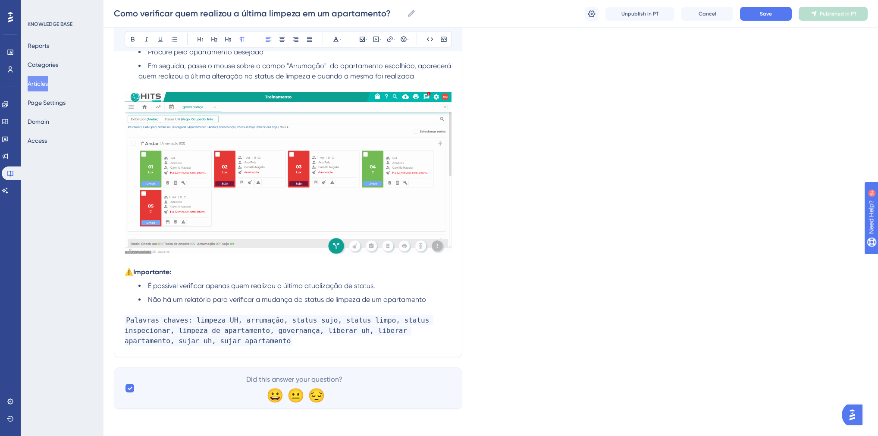
click at [429, 298] on li "Não há um relatório para verificar a mudança do status de limpeza de um apartam…" at bounding box center [294, 300] width 313 height 10
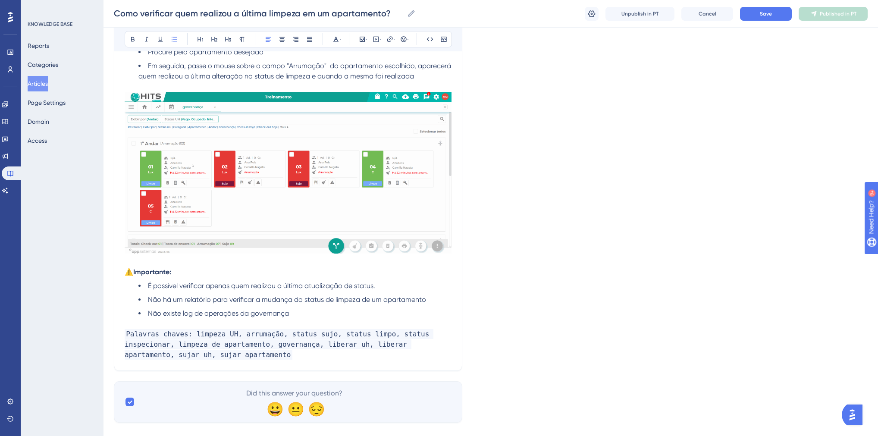
click at [238, 354] on p "Palavras chaves: limpeza UH, arrumação, status sujo, status limpo, status inspe…" at bounding box center [288, 344] width 327 height 31
click at [762, 15] on span "Save" at bounding box center [766, 13] width 12 height 7
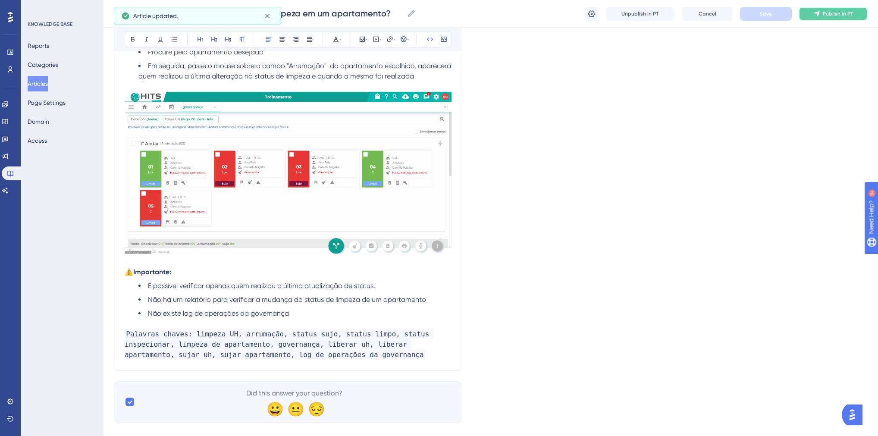
click at [822, 14] on button "Publish in PT" at bounding box center [833, 14] width 69 height 14
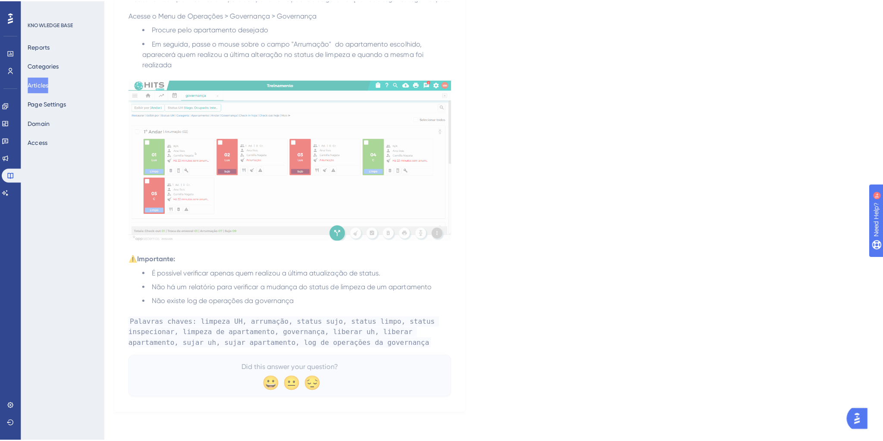
scroll to position [0, 0]
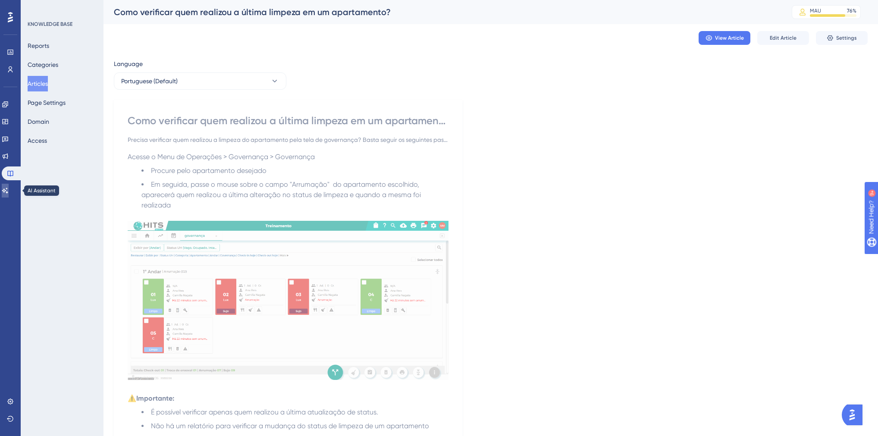
click at [9, 192] on icon at bounding box center [5, 190] width 7 height 7
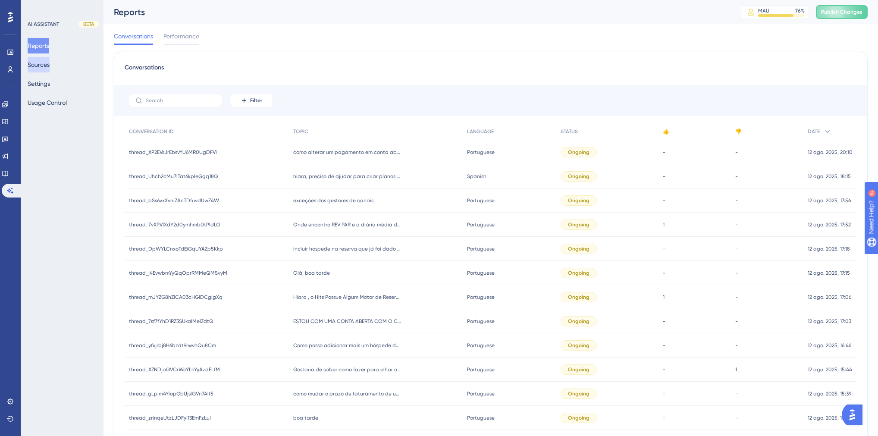
click at [41, 62] on button "Sources" at bounding box center [39, 65] width 22 height 16
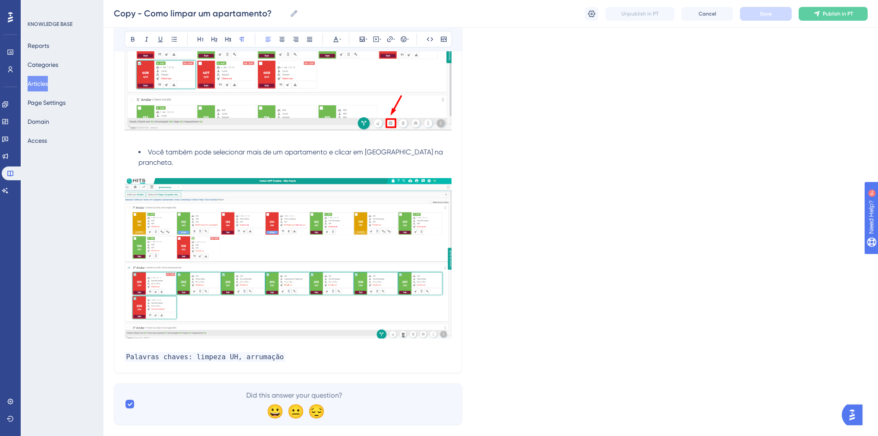
scroll to position [264, 0]
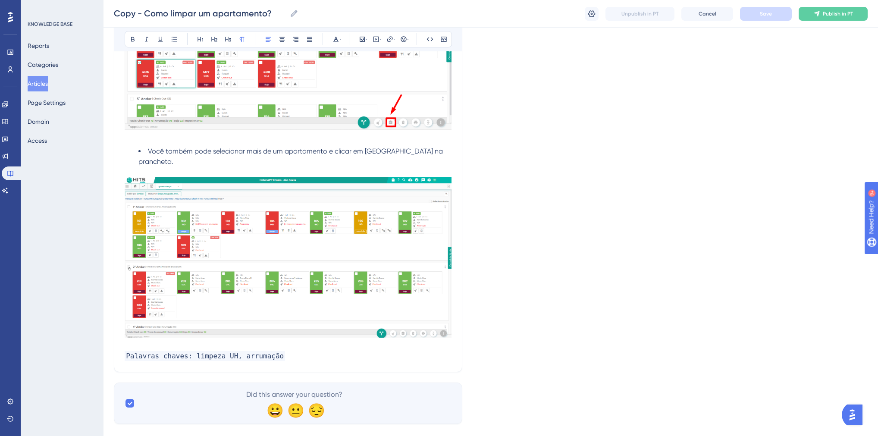
click at [45, 88] on button "Articles" at bounding box center [38, 84] width 20 height 16
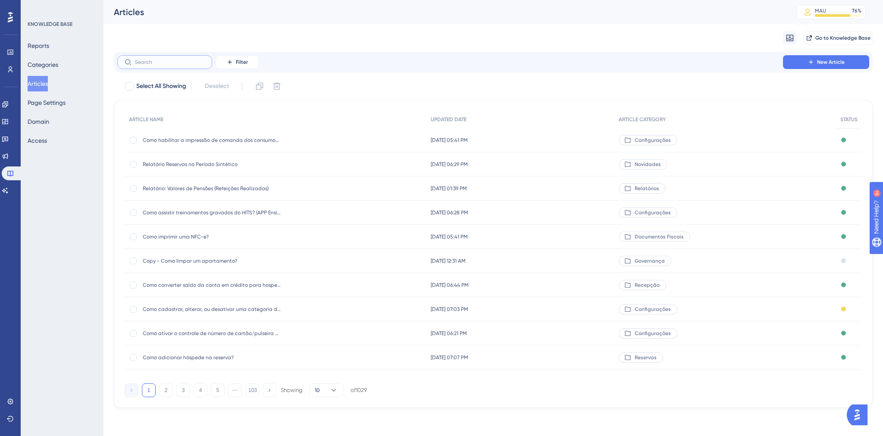
click at [193, 60] on input "text" at bounding box center [170, 62] width 70 height 6
type input "importan"
checkbox input "true"
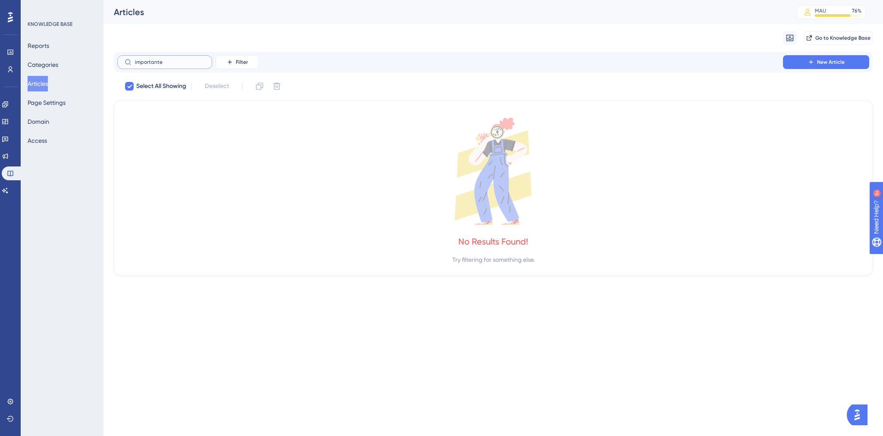
type input "importante"
click at [9, 189] on icon at bounding box center [5, 190] width 7 height 7
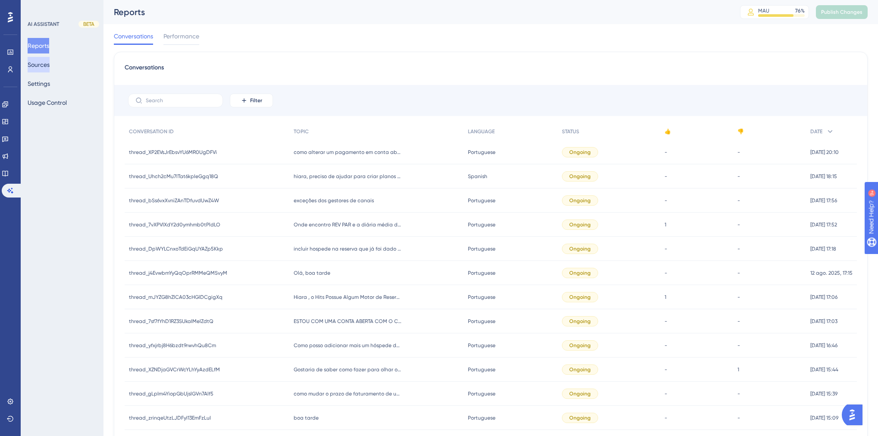
click at [47, 67] on button "Sources" at bounding box center [39, 65] width 22 height 16
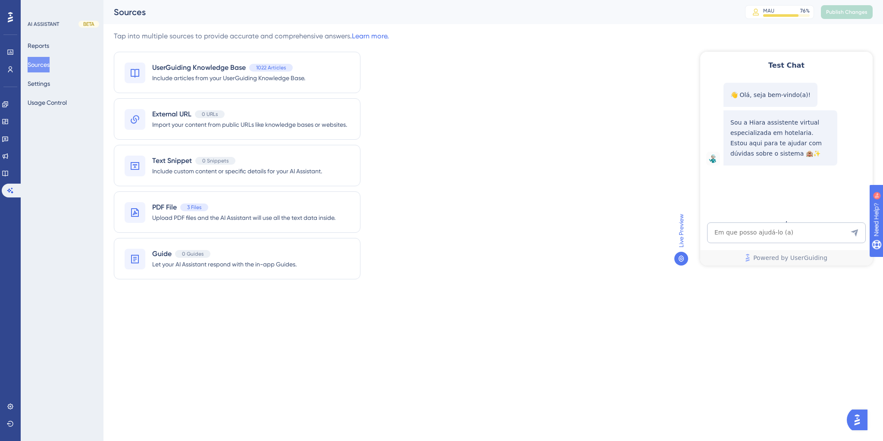
click at [742, 222] on div "Test Chat 👋 Olá, seja bem-vindo(a)! Sou a Hiara assistente virtual especializad…" at bounding box center [786, 159] width 173 height 214
click at [744, 228] on textarea "AI Assistant Text Input" at bounding box center [786, 233] width 159 height 21
type textarea "O que posso te perguntar?"
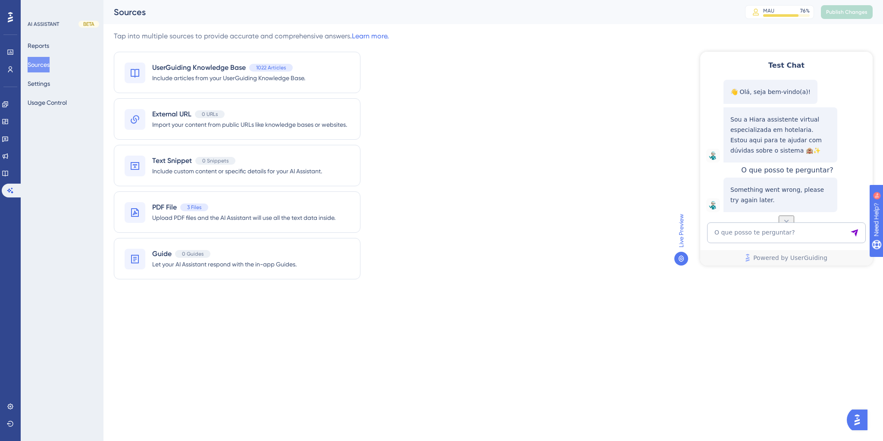
scroll to position [22, 0]
click at [744, 227] on textarea "O que posso te perguntar?" at bounding box center [786, 233] width 159 height 21
paste textarea ""O que eu posso te perguntar? ""
type textarea ""O que eu posso te perguntar? ""
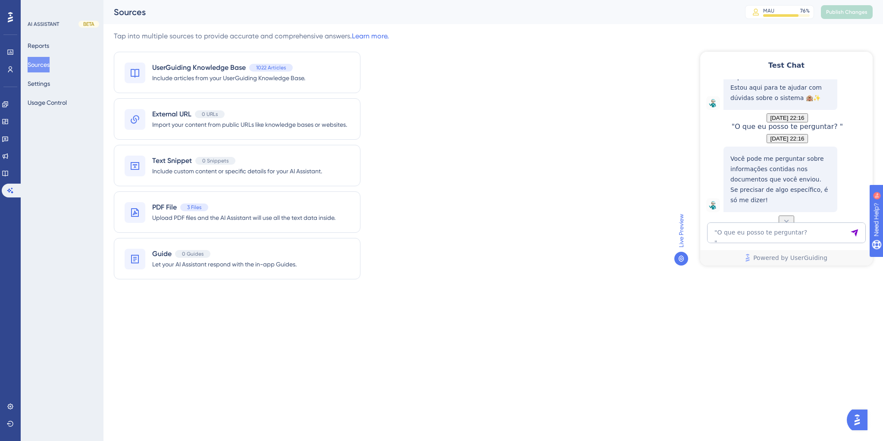
scroll to position [91, 0]
click at [745, 226] on textarea ""O que eu posso te perguntar? "" at bounding box center [786, 233] width 159 height 21
type textarea "O que você sabe fazer?"
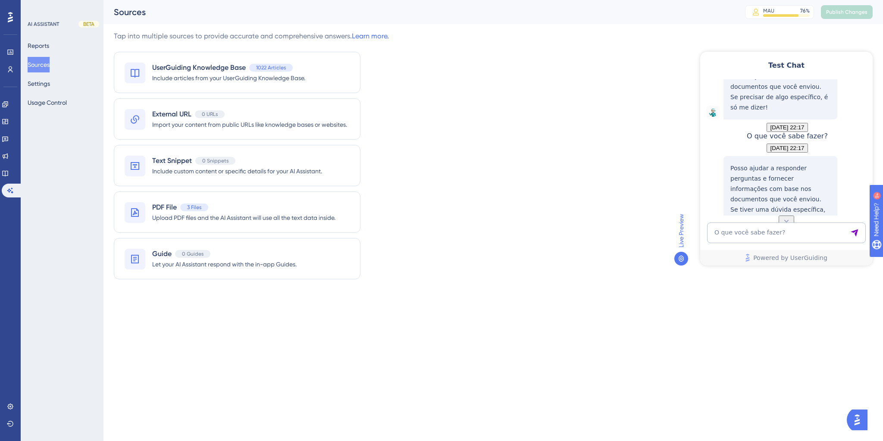
scroll to position [229, 0]
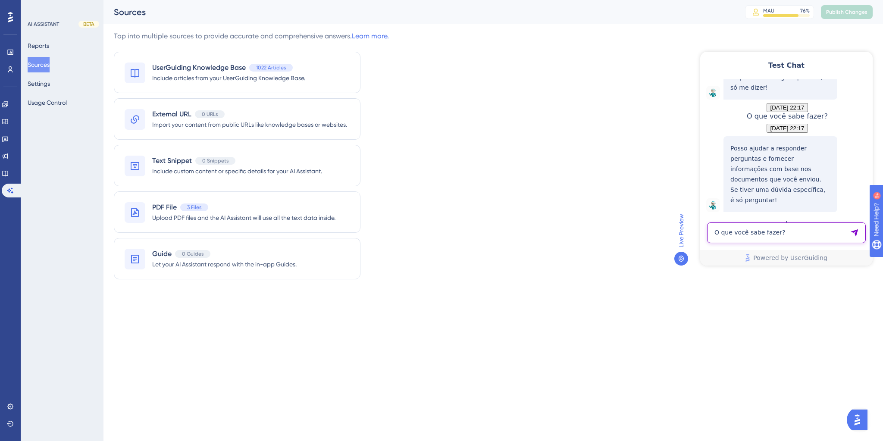
click at [713, 236] on textarea "O que você sabe fazer?" at bounding box center [786, 233] width 159 height 21
